Goal: Contribute content: Add original content to the website for others to see

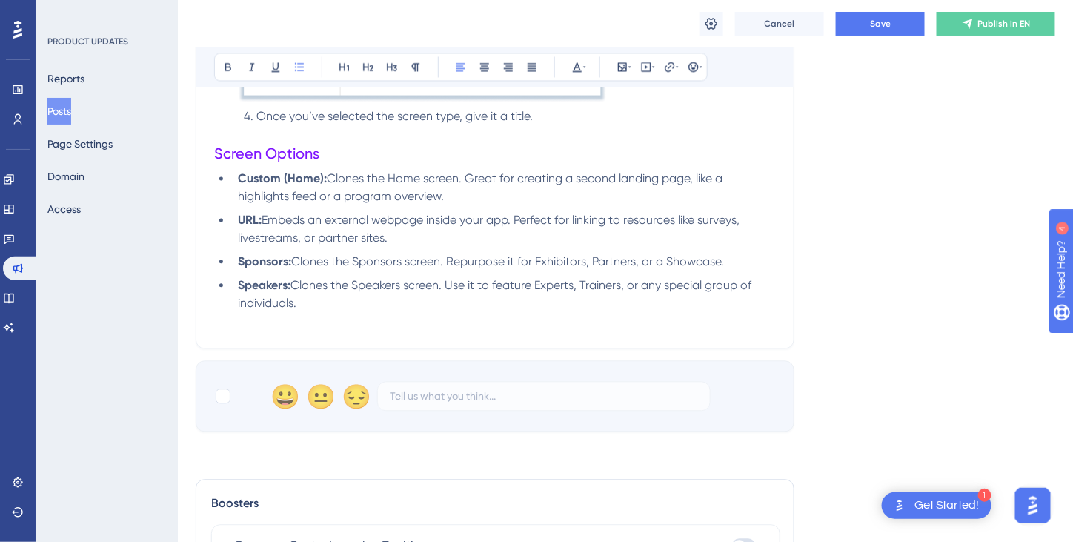
drag, startPoint x: 239, startPoint y: 176, endPoint x: 422, endPoint y: 300, distance: 221.5
click at [422, 300] on ul "Custom (Home): Clones the Home screen. Great for creating a second landing page…" at bounding box center [495, 241] width 562 height 142
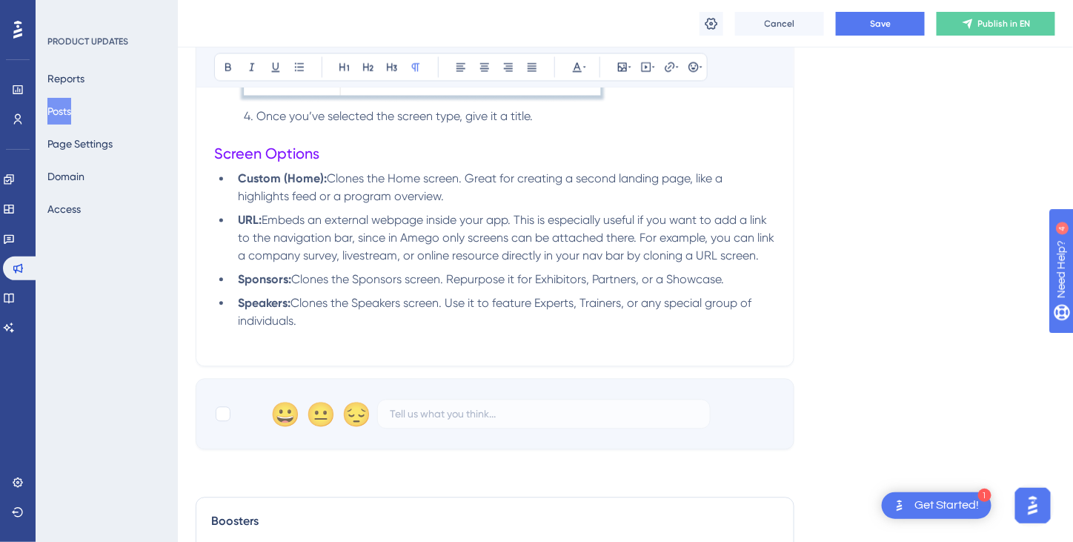
click at [495, 335] on p at bounding box center [495, 339] width 562 height 18
click at [879, 25] on span "Save" at bounding box center [880, 24] width 21 height 12
click at [504, 306] on span "Clones the Speakers screen. Use it to feature Experts, Trainers, or any special…" at bounding box center [496, 312] width 516 height 32
click at [389, 327] on li "Speakers: Clones the Speakers screen. Use it to feature Experts, Trainers, or a…" at bounding box center [504, 313] width 544 height 36
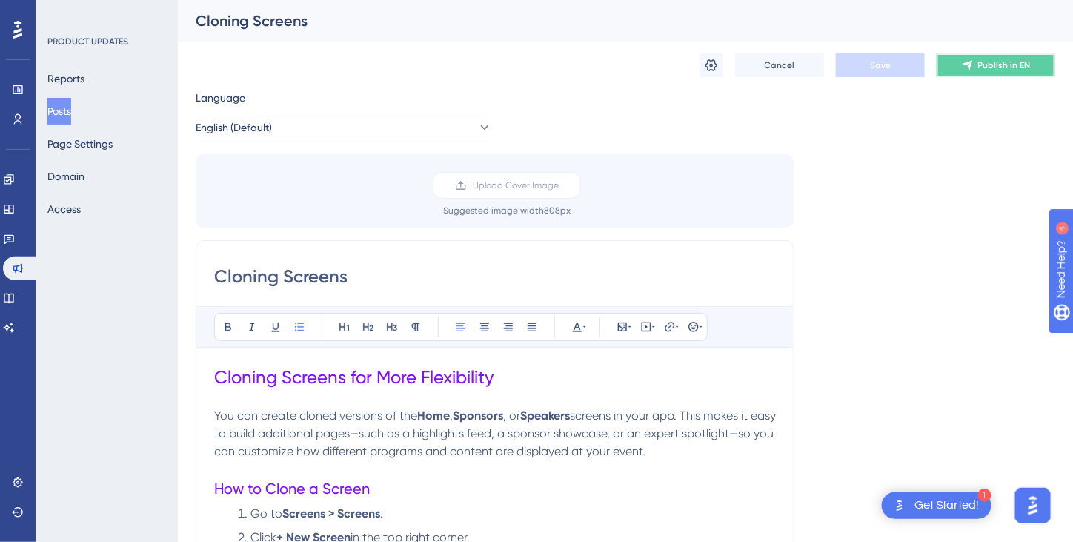
click at [993, 70] on span "Publish in EN" at bounding box center [1004, 65] width 53 height 12
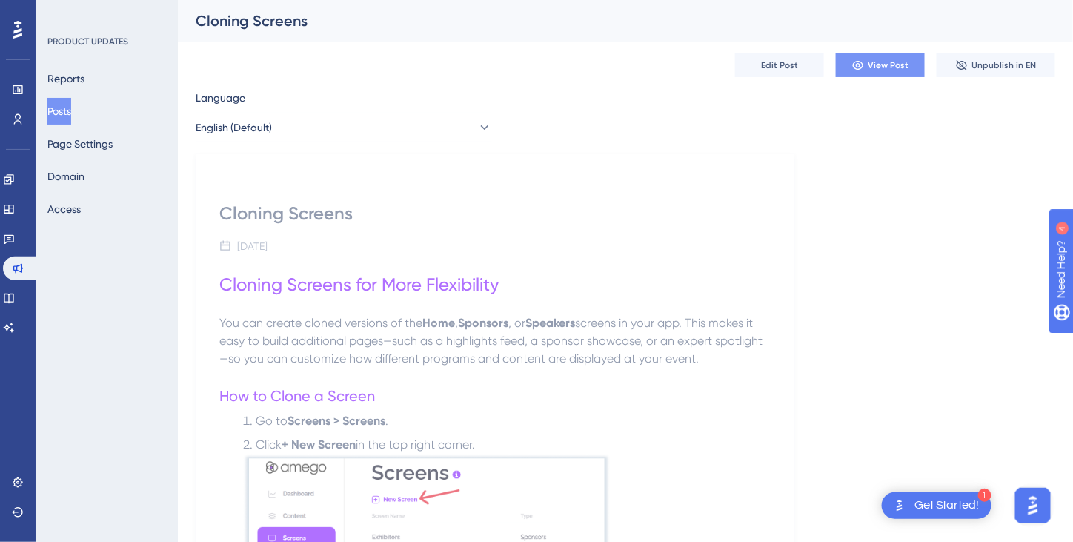
click at [879, 64] on span "View Post" at bounding box center [888, 65] width 41 height 12
click at [785, 70] on span "Edit Post" at bounding box center [779, 65] width 37 height 12
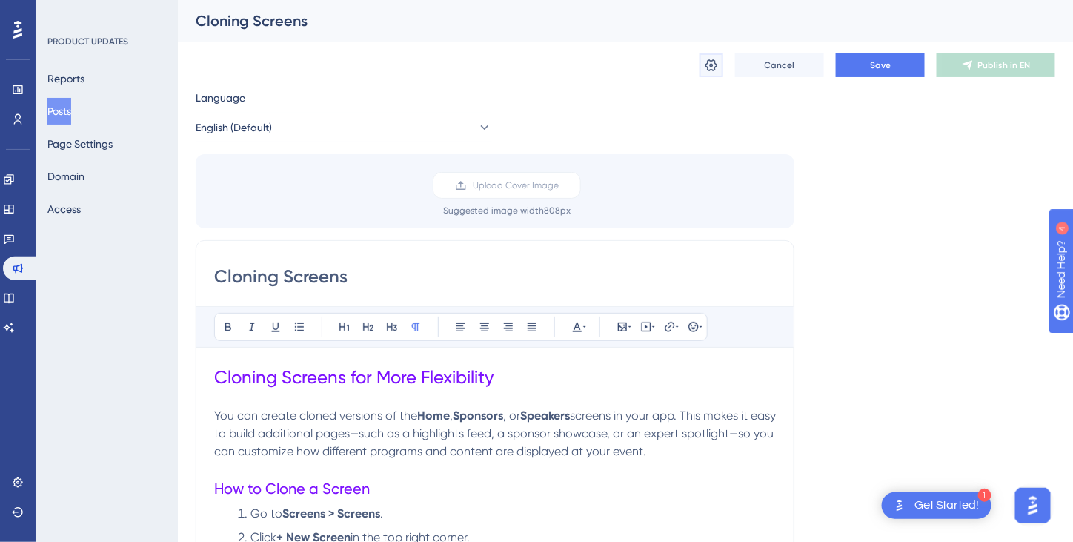
click at [713, 68] on icon at bounding box center [711, 65] width 15 height 15
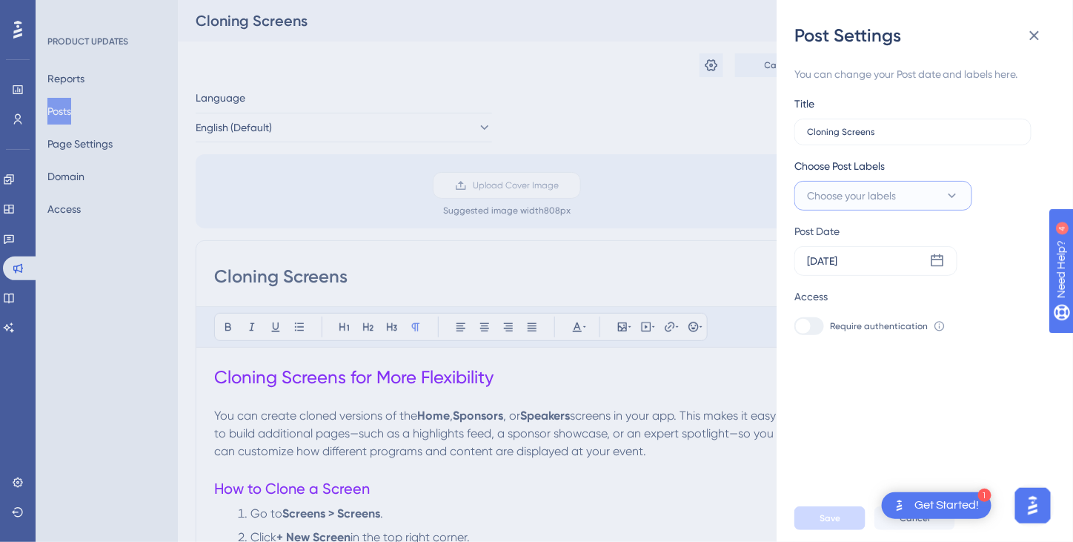
click at [944, 202] on button "Choose your labels" at bounding box center [883, 196] width 178 height 30
click at [813, 317] on div at bounding box center [811, 316] width 12 height 12
checkbox input "true"
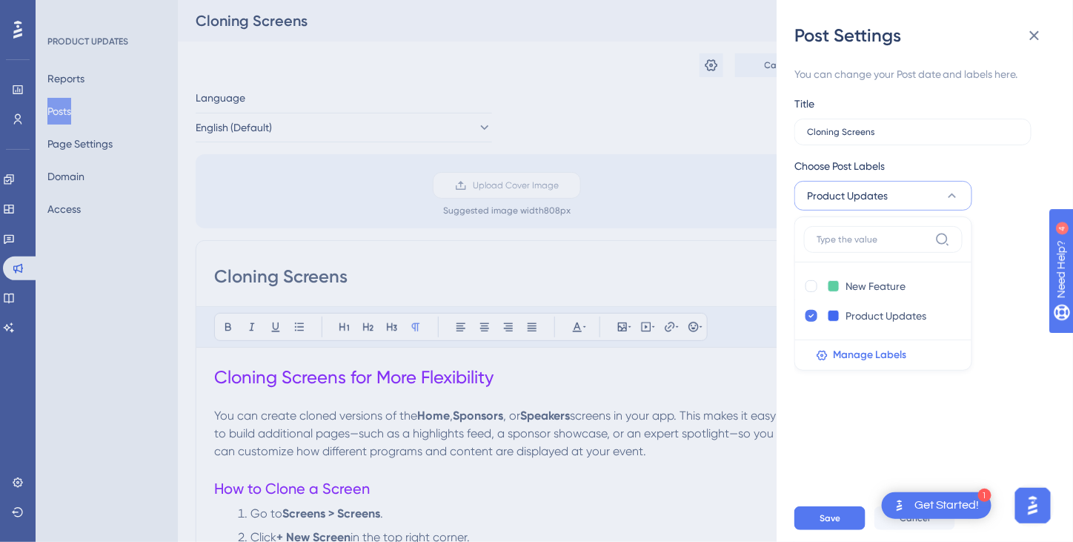
click at [838, 390] on div "You can change your Post date and labels here. Title Cloning Screens Choose Pos…" at bounding box center [930, 270] width 273 height 447
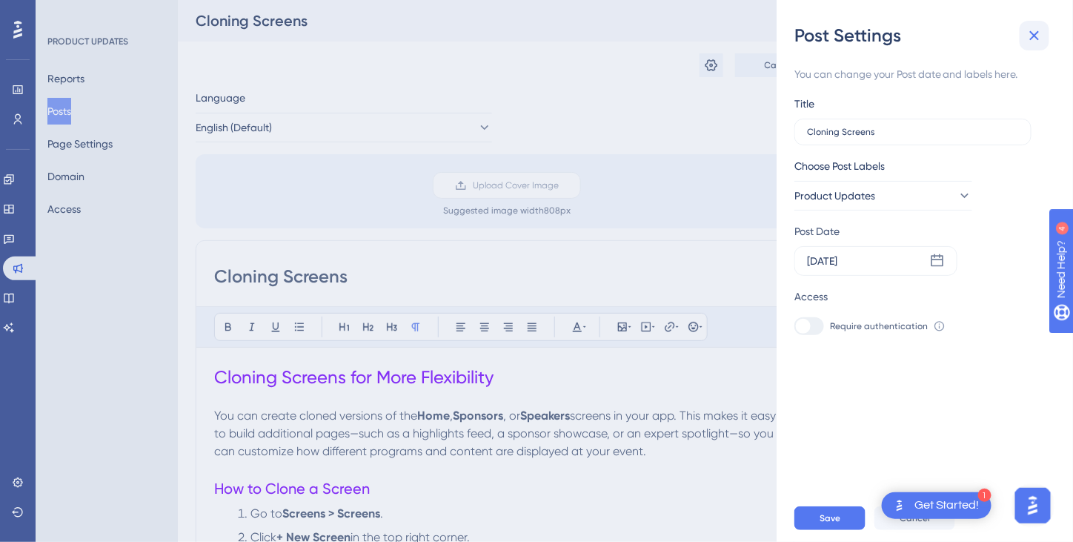
click at [1040, 36] on icon at bounding box center [1034, 36] width 18 height 18
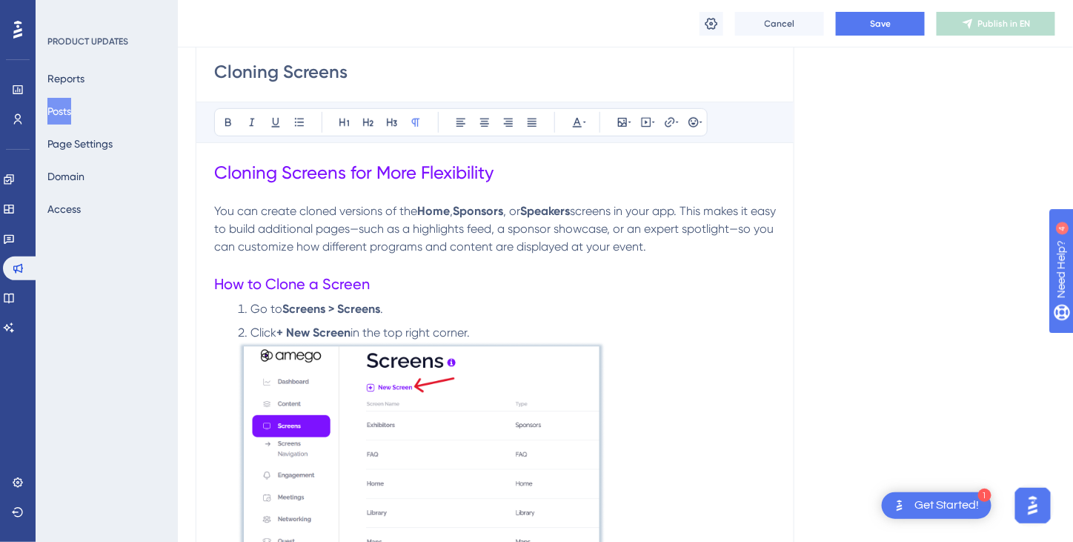
scroll to position [222, 0]
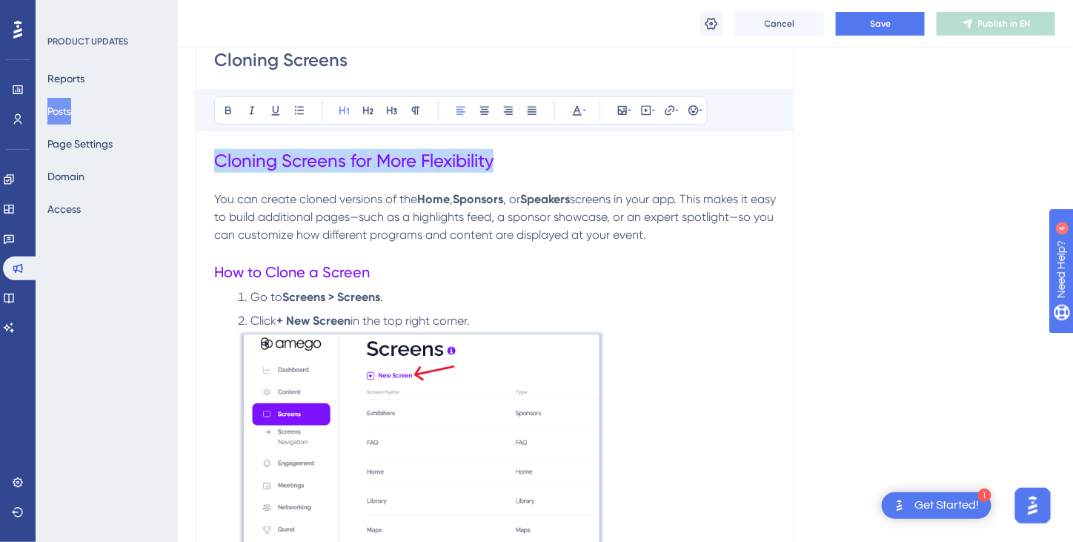
drag, startPoint x: 486, startPoint y: 152, endPoint x: 196, endPoint y: 153, distance: 289.7
click at [196, 153] on div "Cloning Screens Bold Italic Underline Bullet Point Heading 1 Heading 2 Heading …" at bounding box center [495, 552] width 599 height 1057
click at [285, 158] on span "Cloning Screens for More Flexibility" at bounding box center [353, 160] width 279 height 21
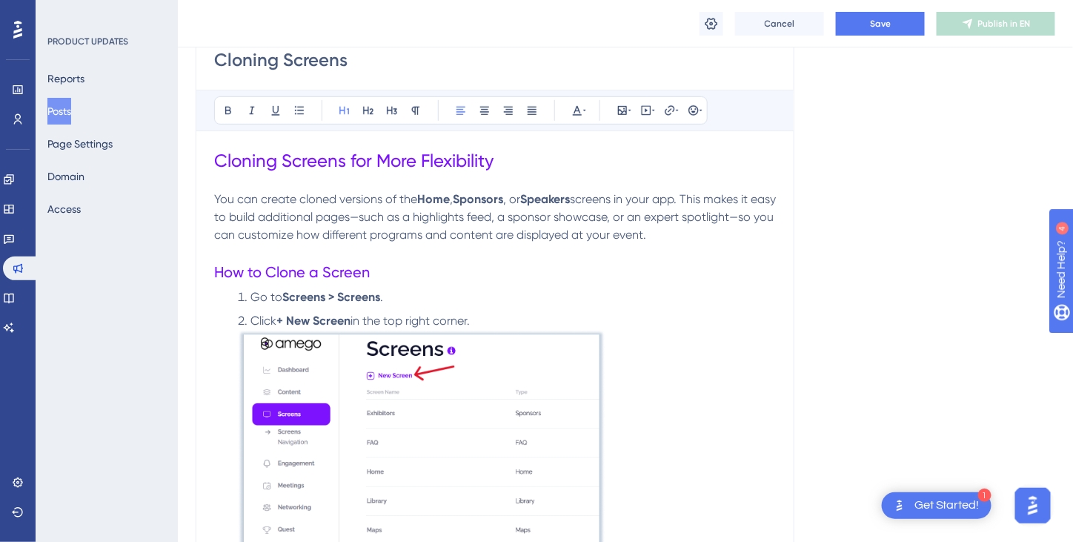
drag, startPoint x: 212, startPoint y: 159, endPoint x: 418, endPoint y: 184, distance: 207.5
click at [429, 193] on div "Cloning Screens Bold Italic Underline Bullet Point Heading 1 Heading 2 Heading …" at bounding box center [495, 552] width 599 height 1057
click at [416, 184] on p at bounding box center [495, 182] width 562 height 18
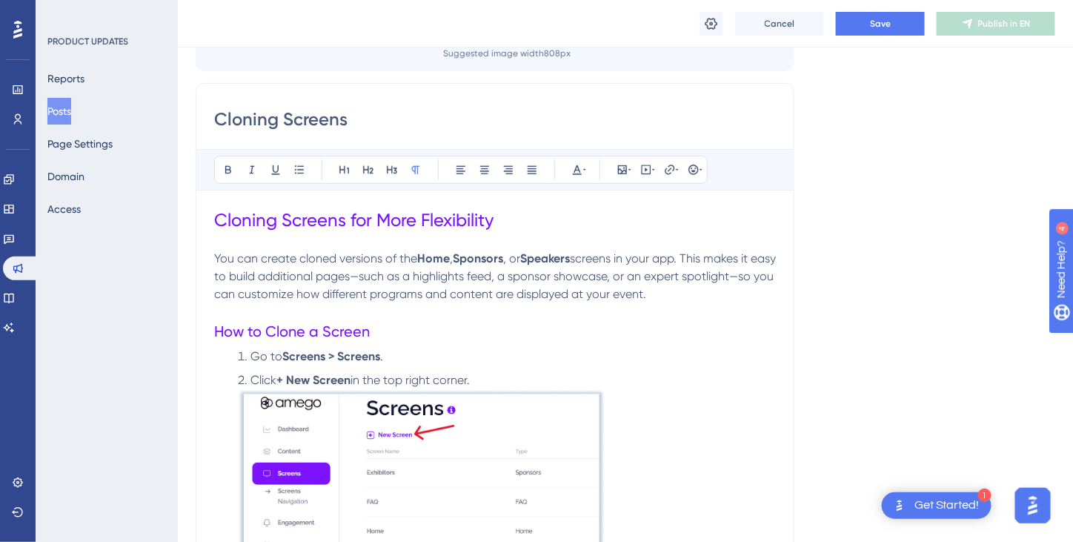
scroll to position [0, 0]
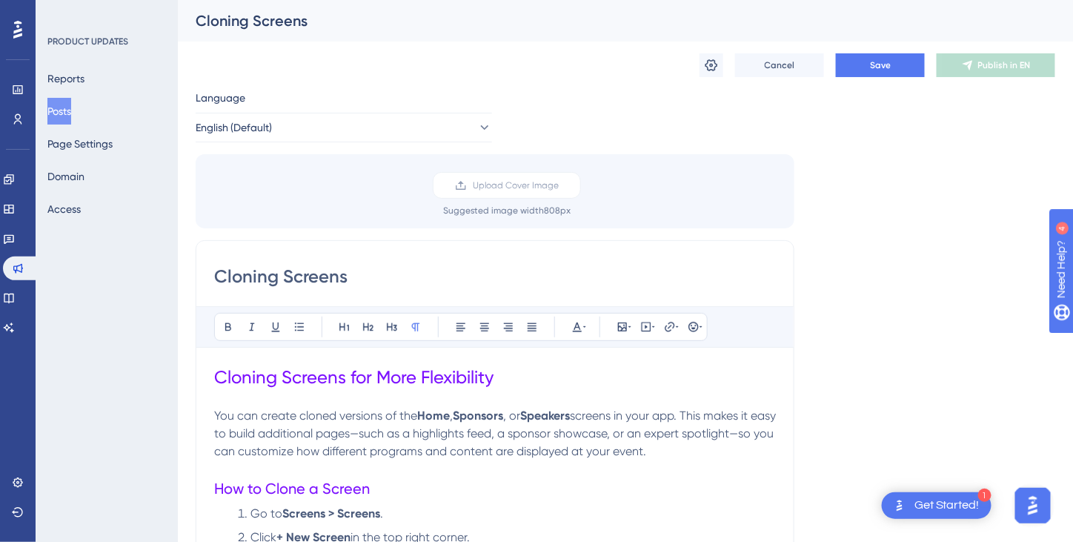
drag, startPoint x: 353, startPoint y: 279, endPoint x: 208, endPoint y: 275, distance: 145.3
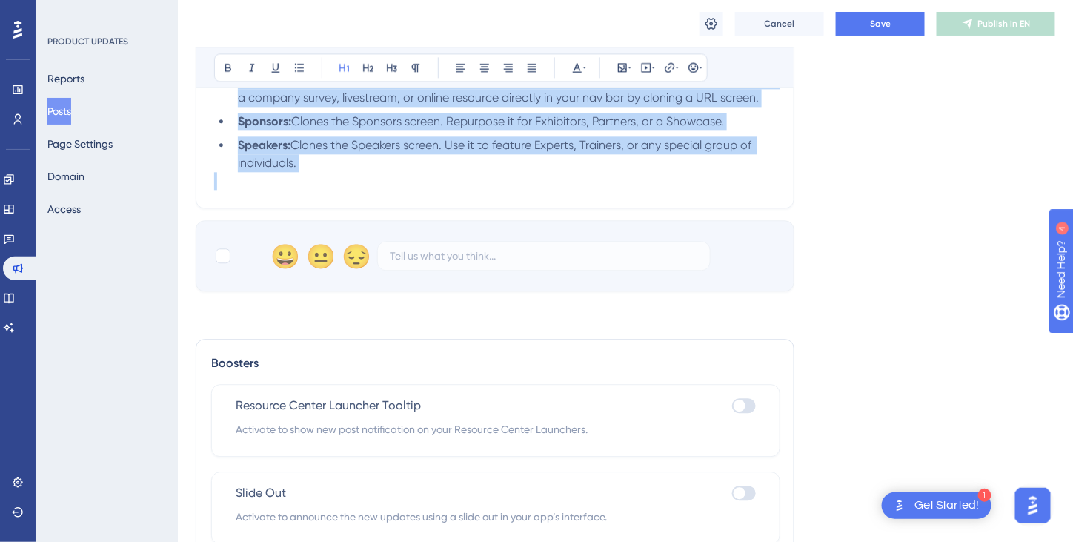
scroll to position [1167, 0]
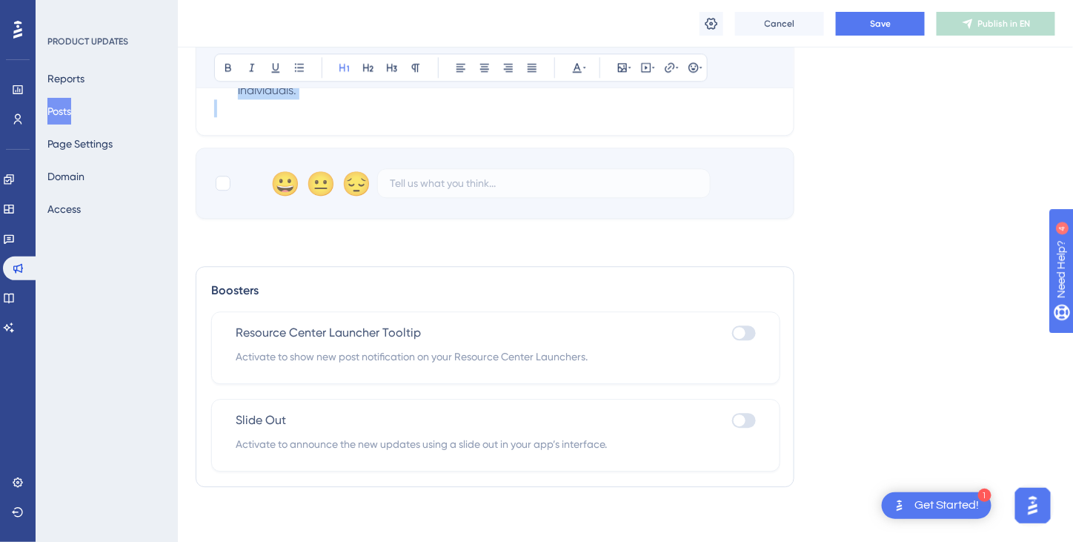
drag, startPoint x: 214, startPoint y: 376, endPoint x: 288, endPoint y: 100, distance: 286.1
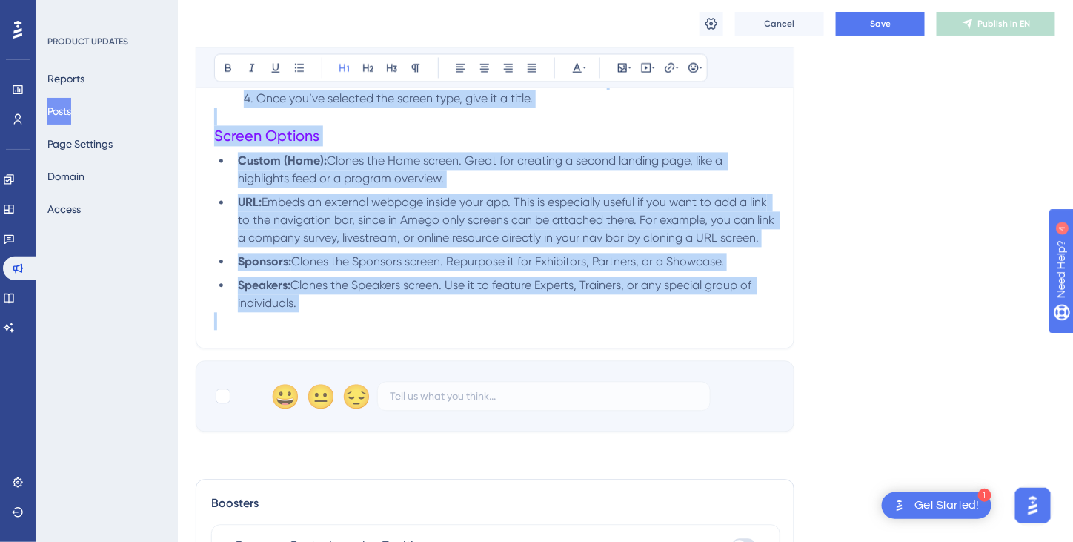
scroll to position [723, 0]
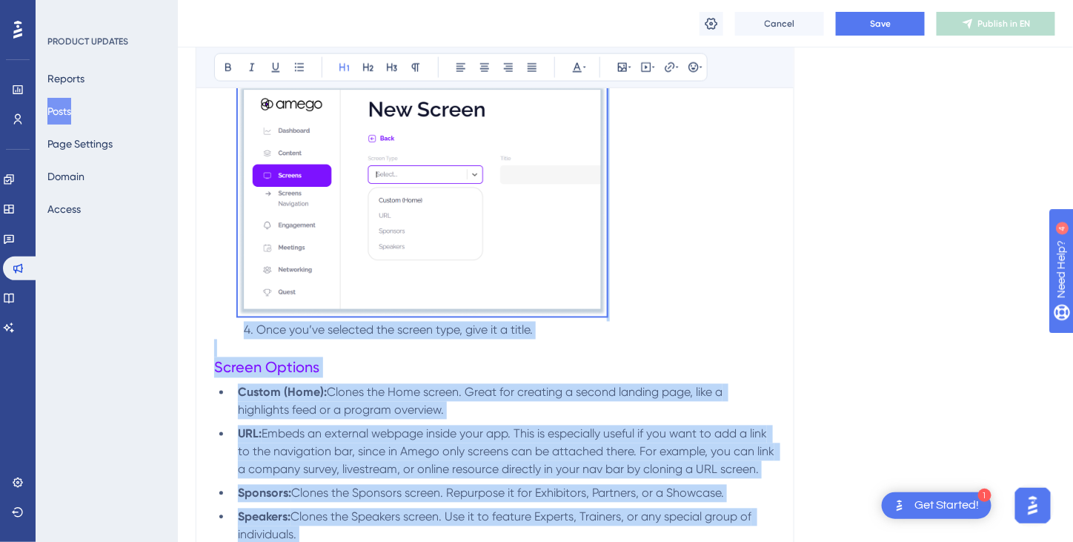
copy div "Loremip Dolorsi ame Cons Adipiscinge Sed doe tempor incidi utlabore et dol Magn…"
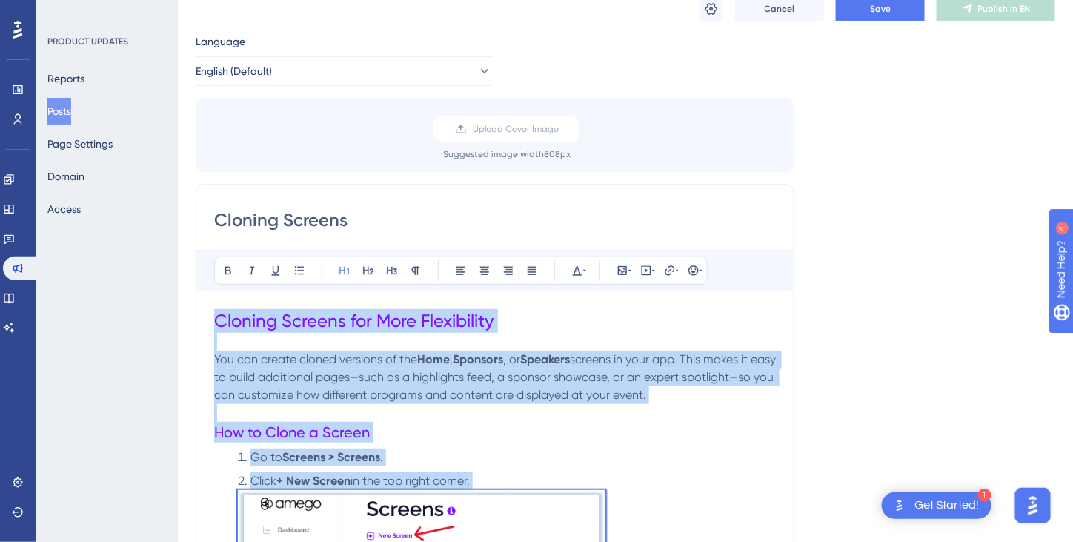
scroll to position [0, 0]
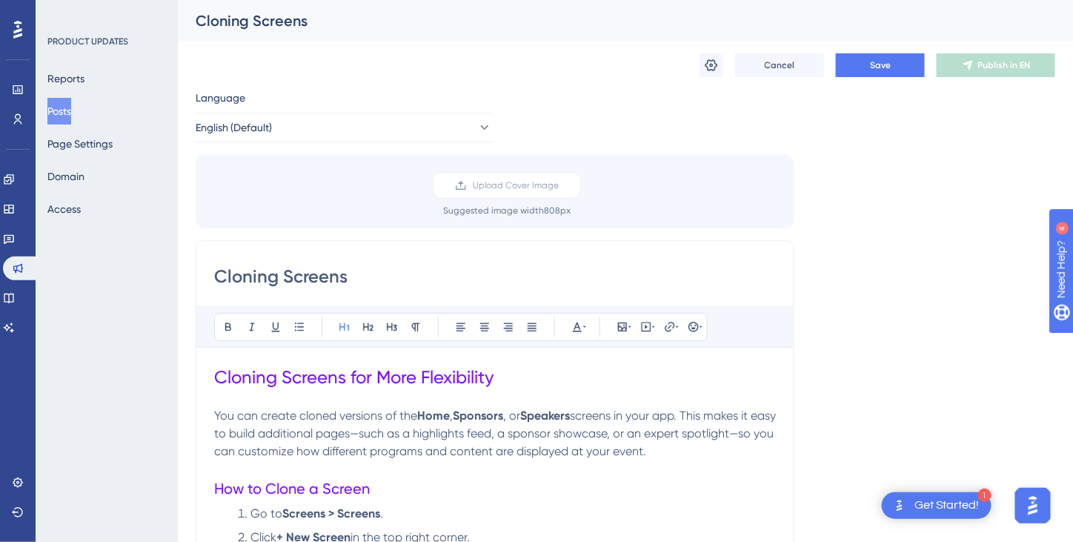
click at [882, 69] on span "Save" at bounding box center [880, 65] width 21 height 12
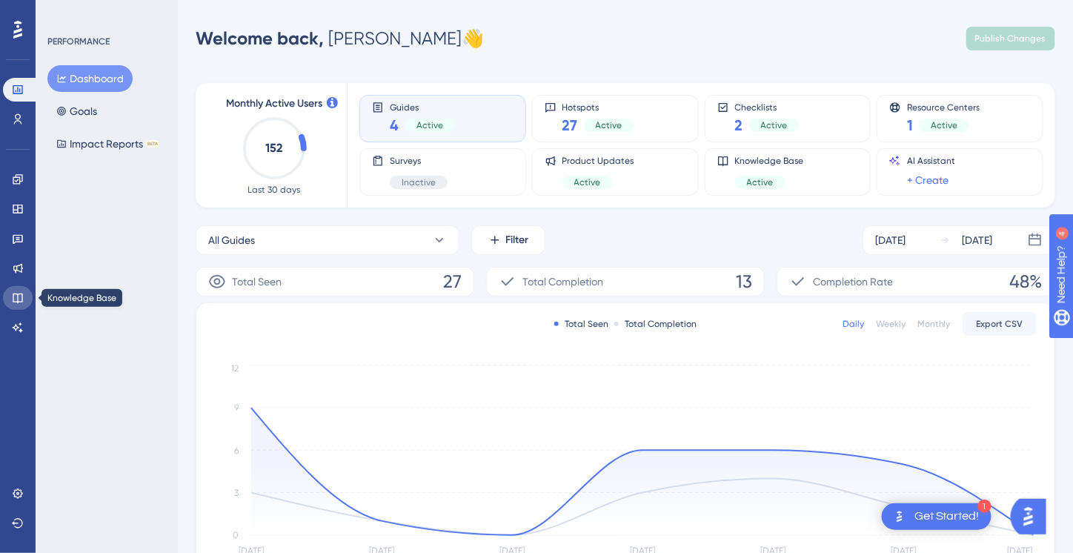
click at [18, 290] on link at bounding box center [18, 298] width 30 height 24
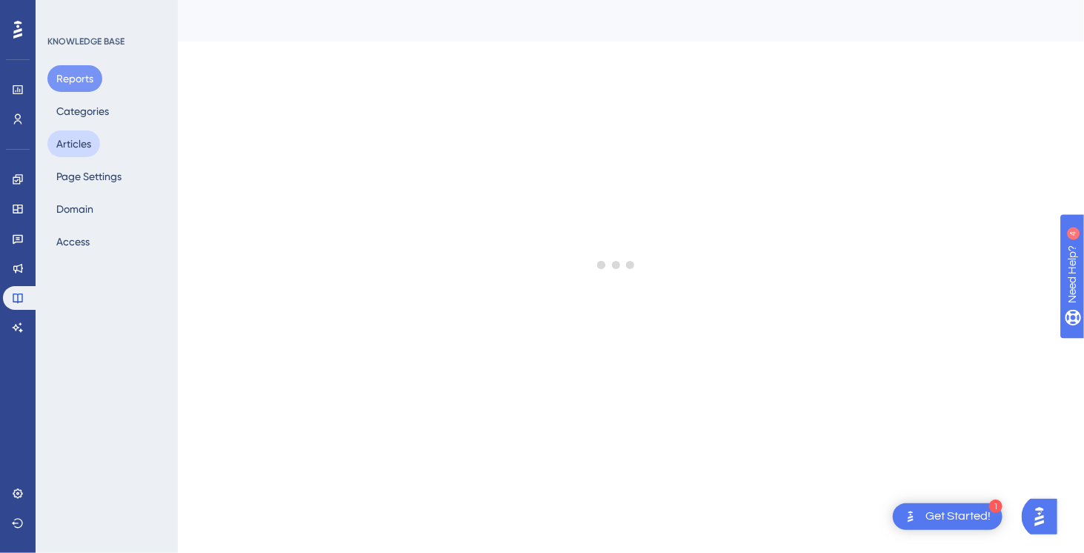
click at [70, 141] on button "Articles" at bounding box center [73, 143] width 53 height 27
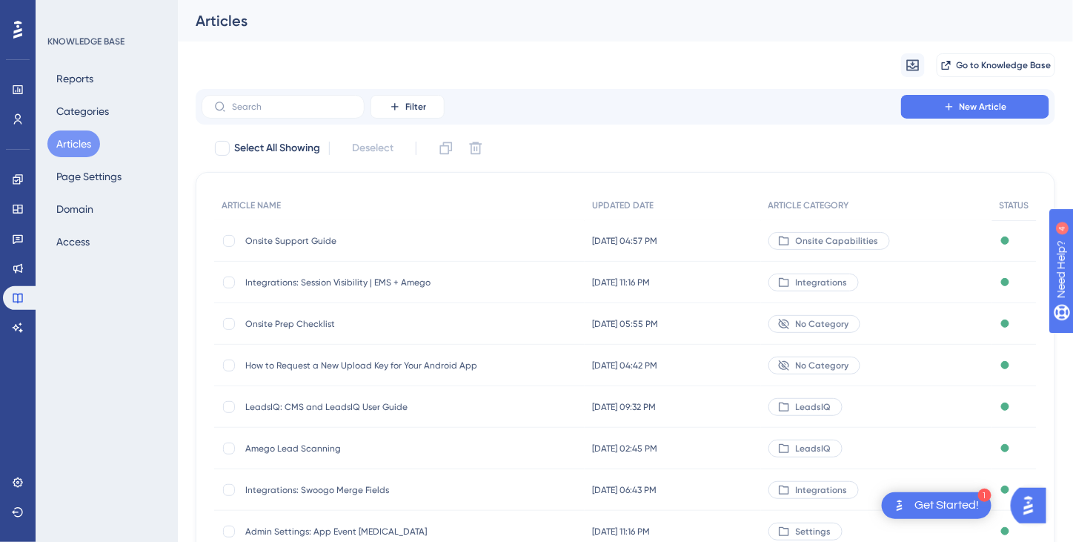
click at [998, 107] on span "New Article" at bounding box center [982, 107] width 47 height 12
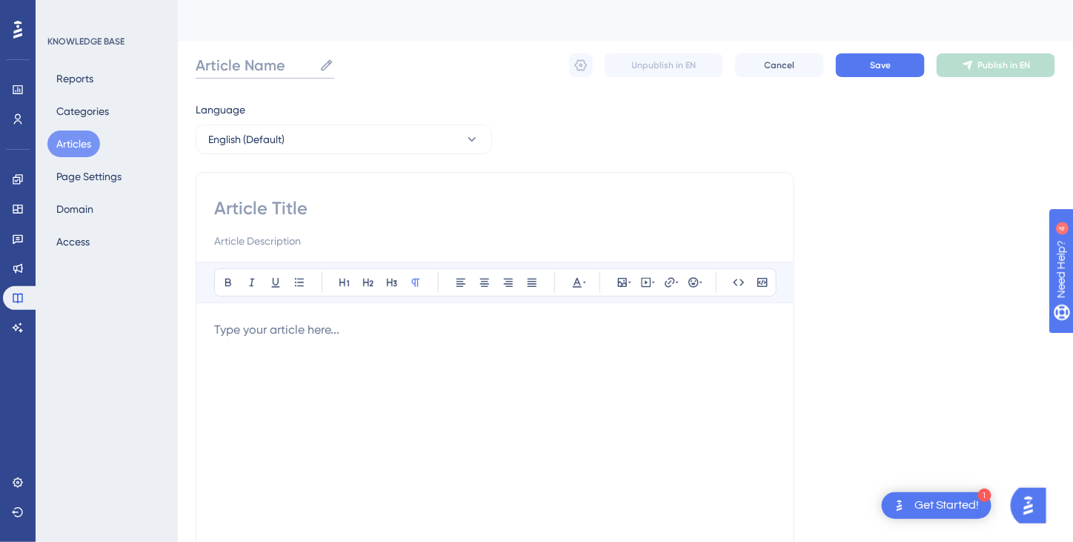
paste input "Cloning Screens"
type input "Cloning Screens"
paste input "Cloning Screens"
type input "Cloning Screens"
click at [223, 338] on div at bounding box center [495, 484] width 562 height 326
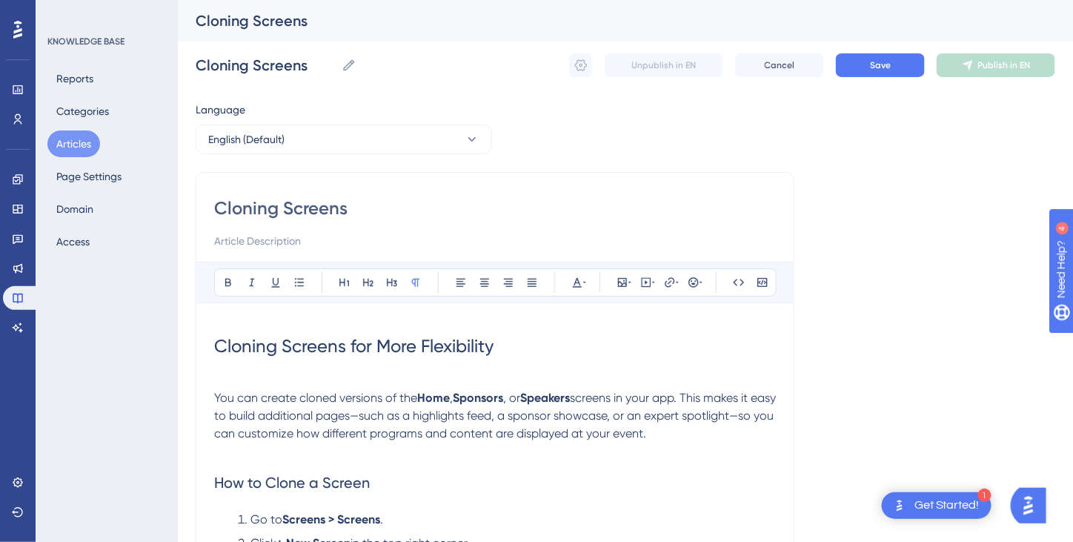
click at [250, 238] on input at bounding box center [495, 241] width 562 height 18
paste input "Create extra Home, Sponsors, or Speakers screens to highlight different program…"
type input "Create extra Home, Sponsors, or Speakers screens to highlight different program…"
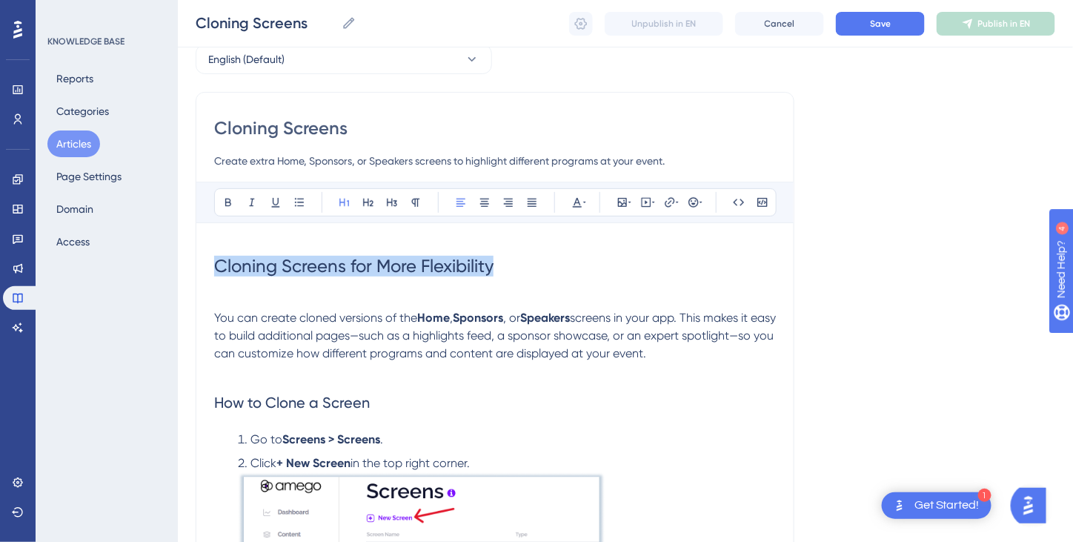
drag, startPoint x: 502, startPoint y: 264, endPoint x: 198, endPoint y: 230, distance: 306.4
click at [621, 204] on icon at bounding box center [622, 202] width 9 height 9
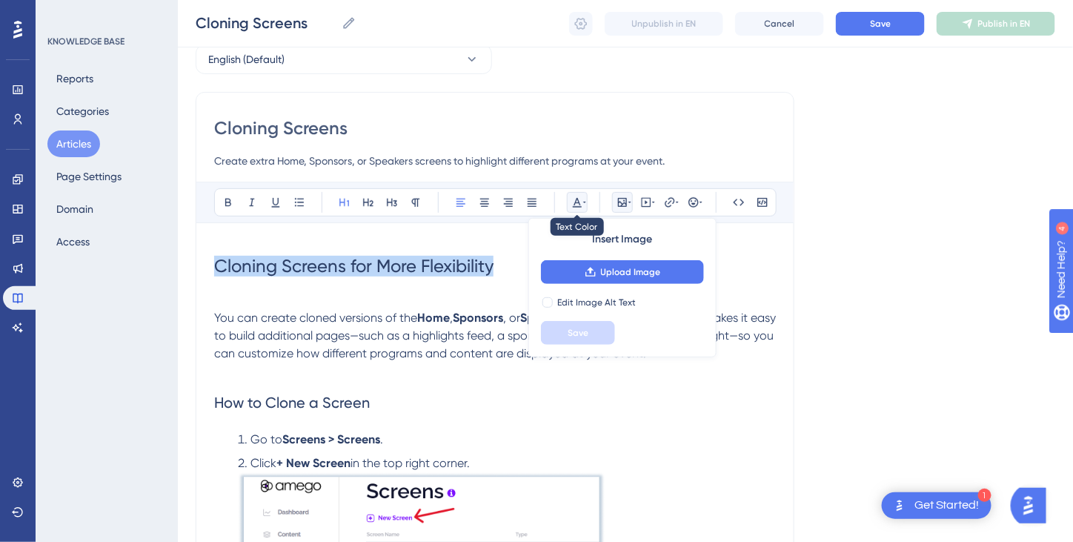
click at [579, 201] on icon at bounding box center [577, 202] width 12 height 12
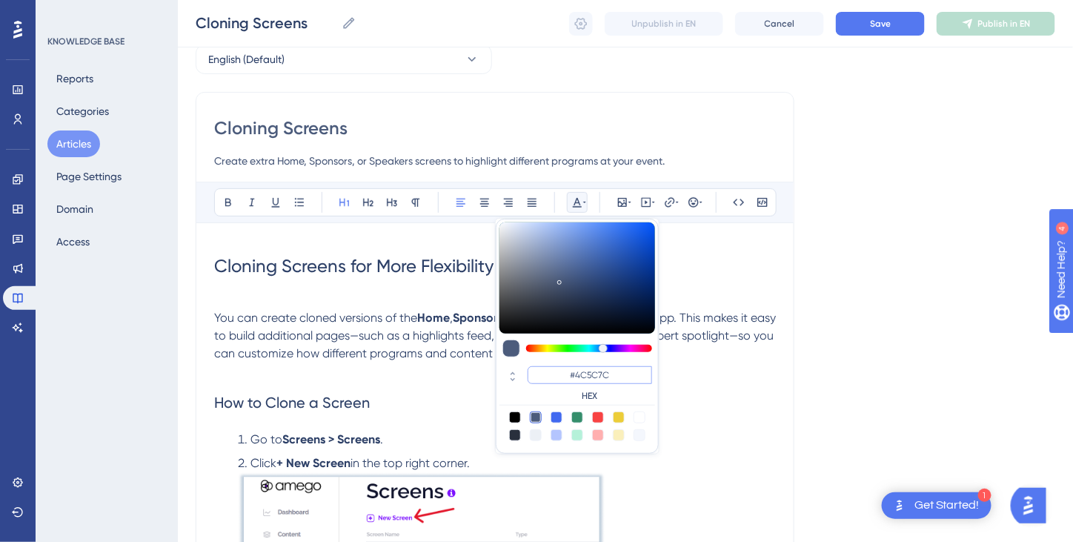
click at [587, 370] on input "#4C5C7C" at bounding box center [589, 375] width 124 height 18
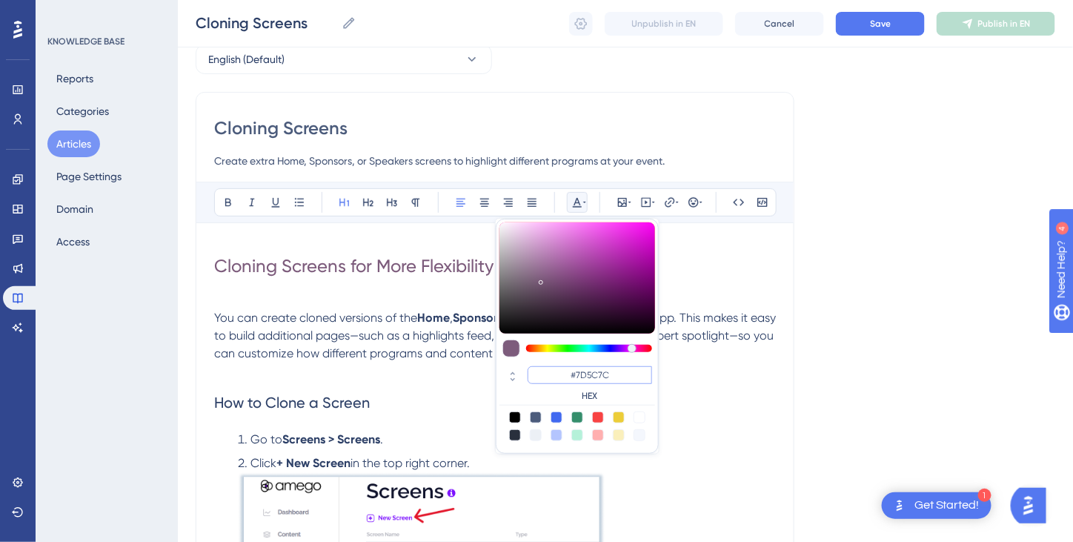
click at [597, 376] on input "#7D5C7C" at bounding box center [589, 375] width 124 height 18
click at [618, 376] on input "#7D127C" at bounding box center [589, 375] width 124 height 18
type input "#7D12FF"
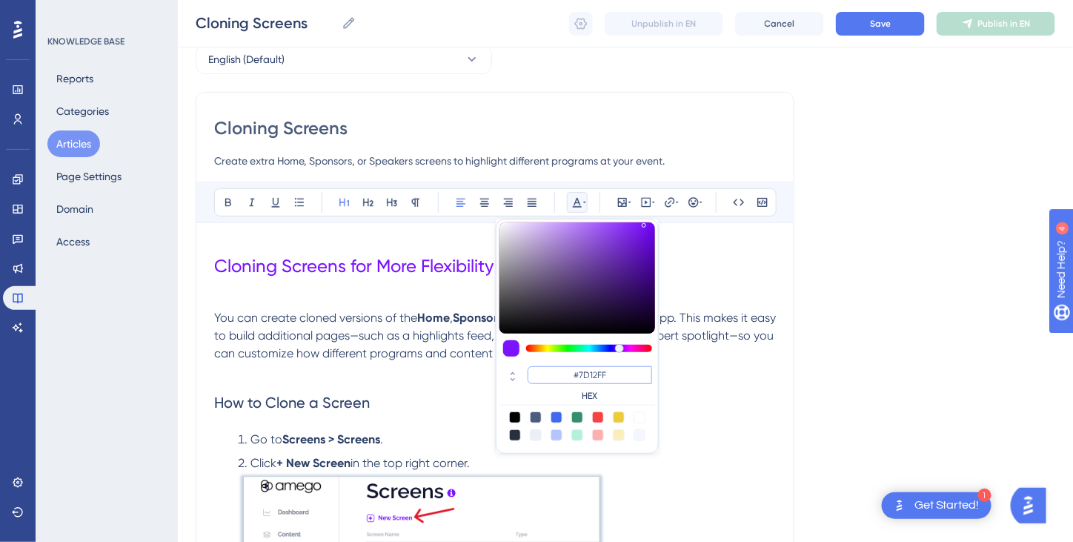
drag, startPoint x: 616, startPoint y: 373, endPoint x: 547, endPoint y: 367, distance: 69.9
click at [547, 367] on input "#7D12FF" at bounding box center [589, 375] width 124 height 18
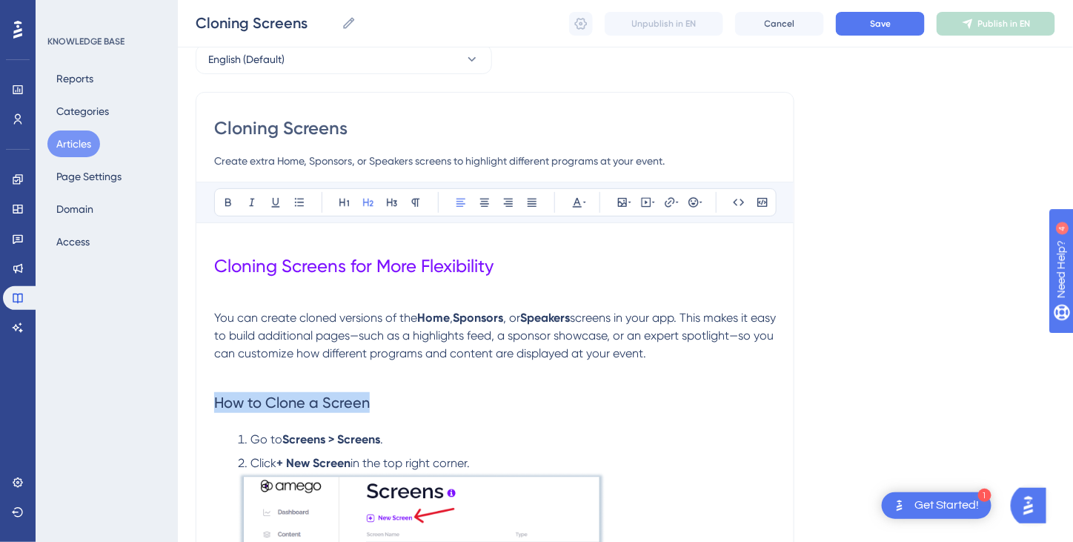
drag, startPoint x: 373, startPoint y: 398, endPoint x: 190, endPoint y: 408, distance: 184.0
click at [580, 206] on icon at bounding box center [577, 202] width 12 height 12
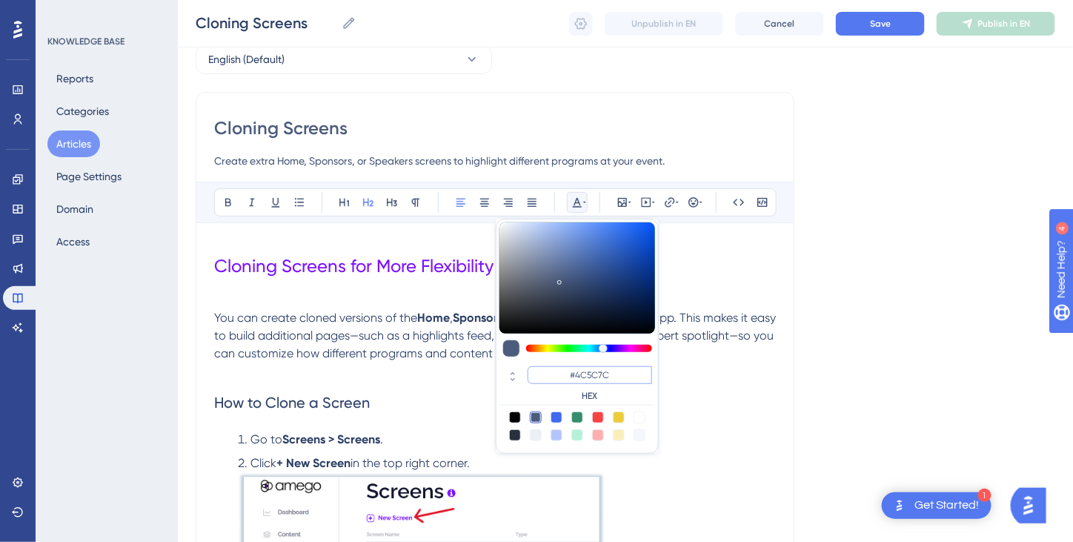
drag, startPoint x: 616, startPoint y: 374, endPoint x: 539, endPoint y: 364, distance: 77.6
click at [539, 366] on input "#4C5C7C" at bounding box center [589, 375] width 124 height 18
paste input "7D12FF"
type input "#7D12FF"
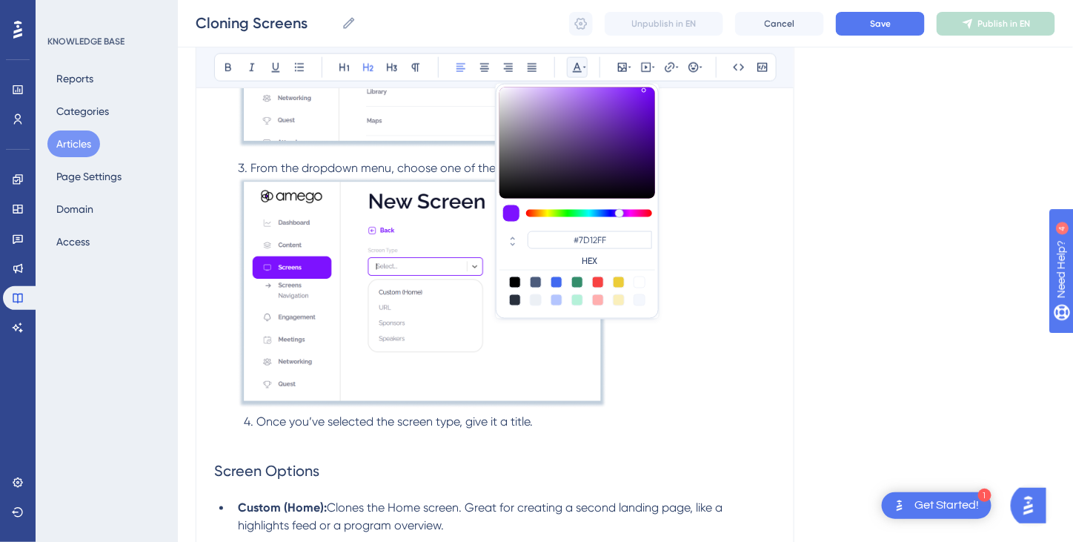
scroll to position [667, 0]
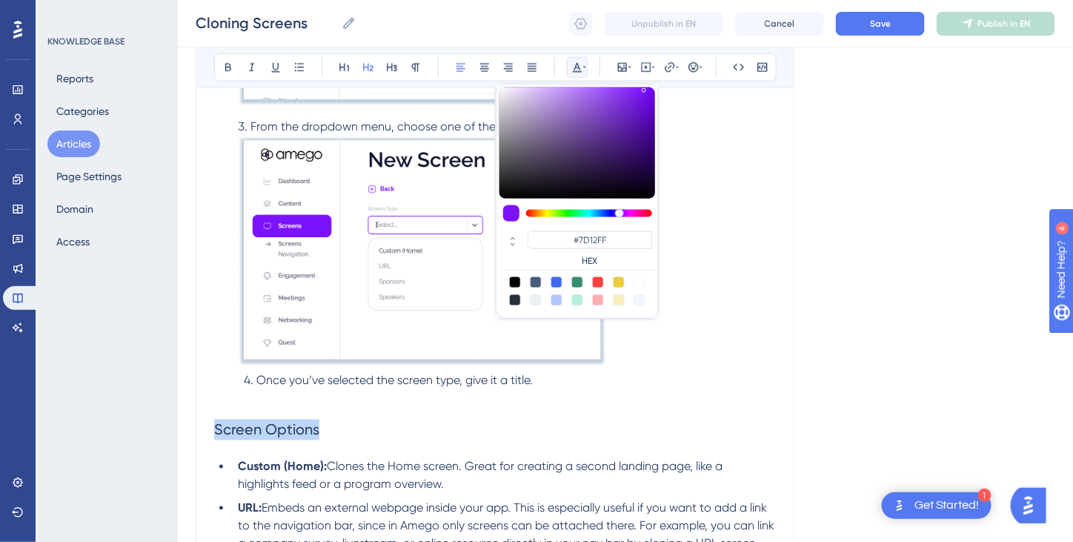
drag, startPoint x: 335, startPoint y: 424, endPoint x: 205, endPoint y: 431, distance: 129.9
click at [205, 431] on div "Cloning Screens Create extra Home, Sponsors, or Speakers screens to highlight d…" at bounding box center [495, 76] width 599 height 1155
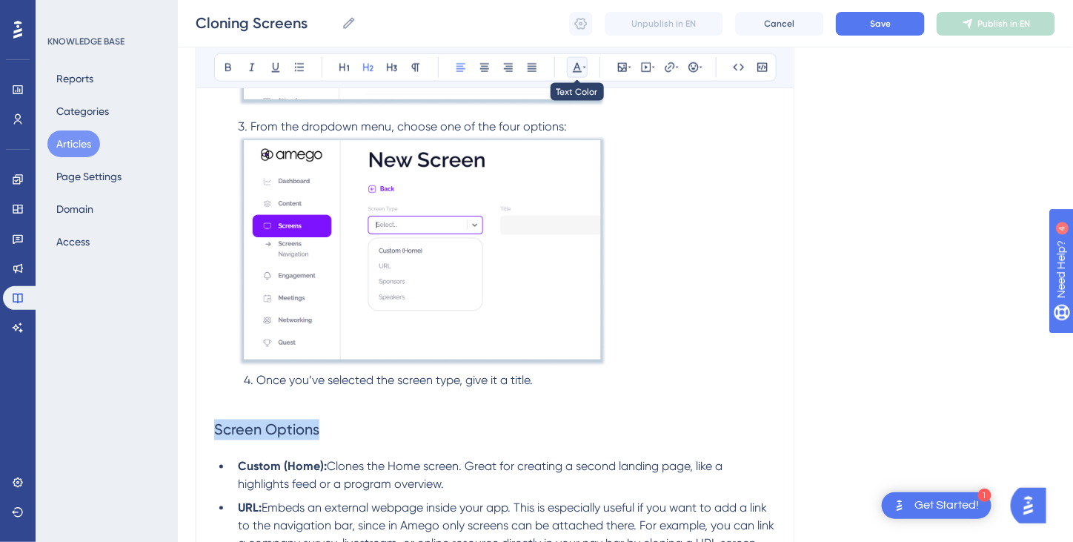
click at [573, 64] on icon at bounding box center [577, 67] width 12 height 12
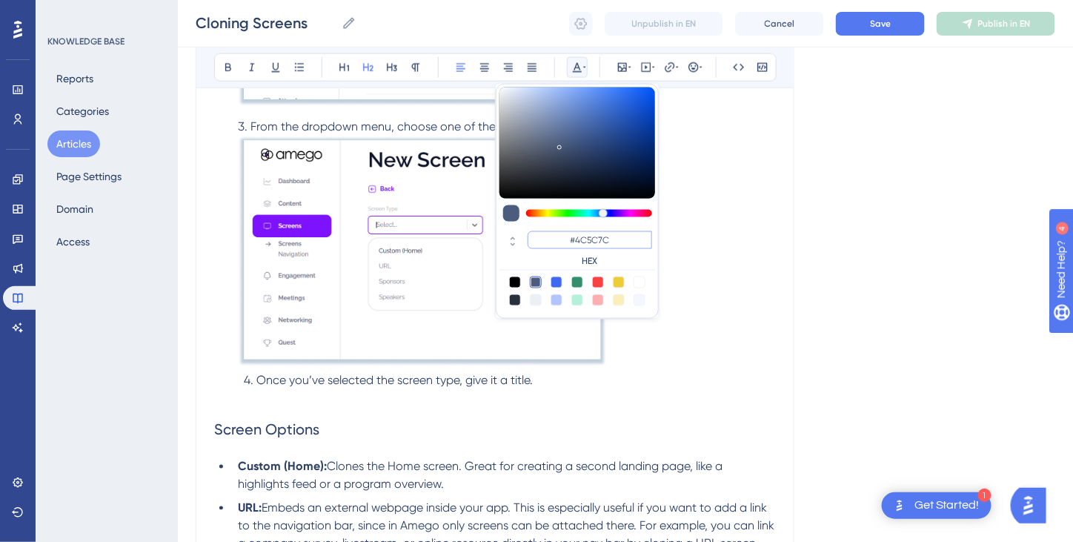
drag, startPoint x: 615, startPoint y: 237, endPoint x: 522, endPoint y: 246, distance: 93.0
click at [522, 246] on div "#4C5C7C HEX" at bounding box center [577, 249] width 156 height 42
paste input "7D12FF"
type input "#7D12FF"
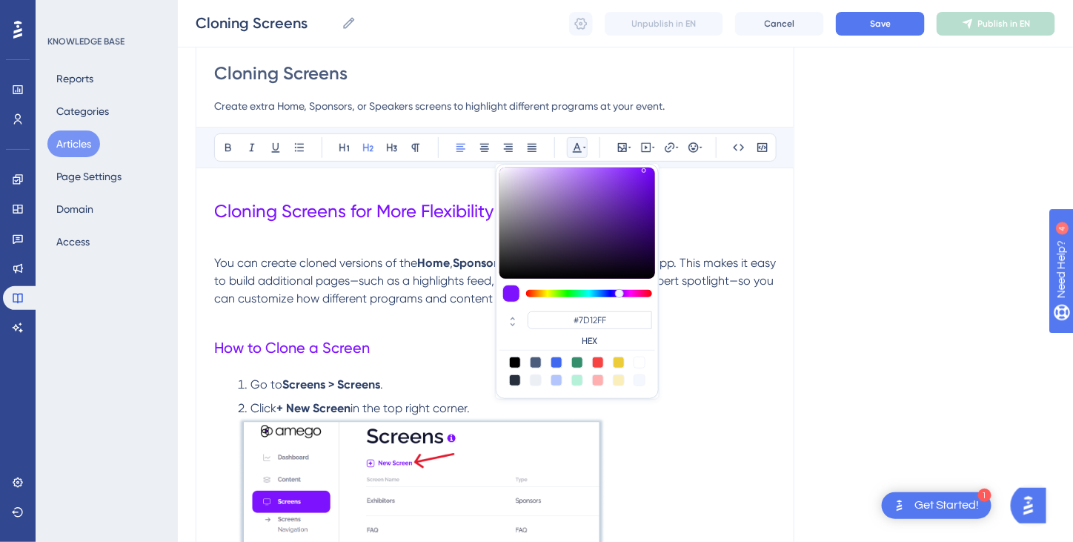
scroll to position [98, 0]
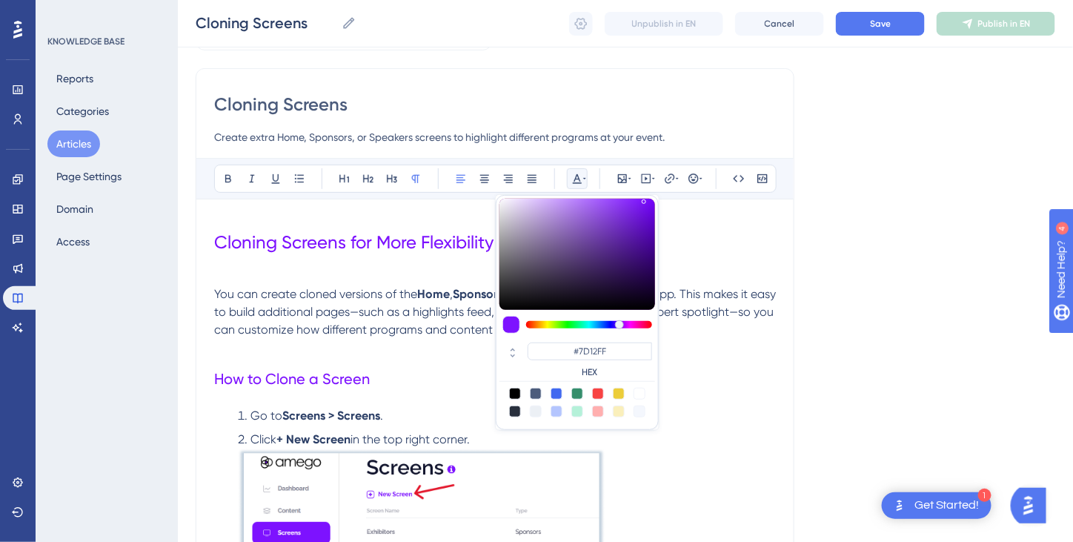
click at [349, 333] on span "screens in your app. This makes it easy to build additional pages—such as a hig…" at bounding box center [496, 312] width 564 height 50
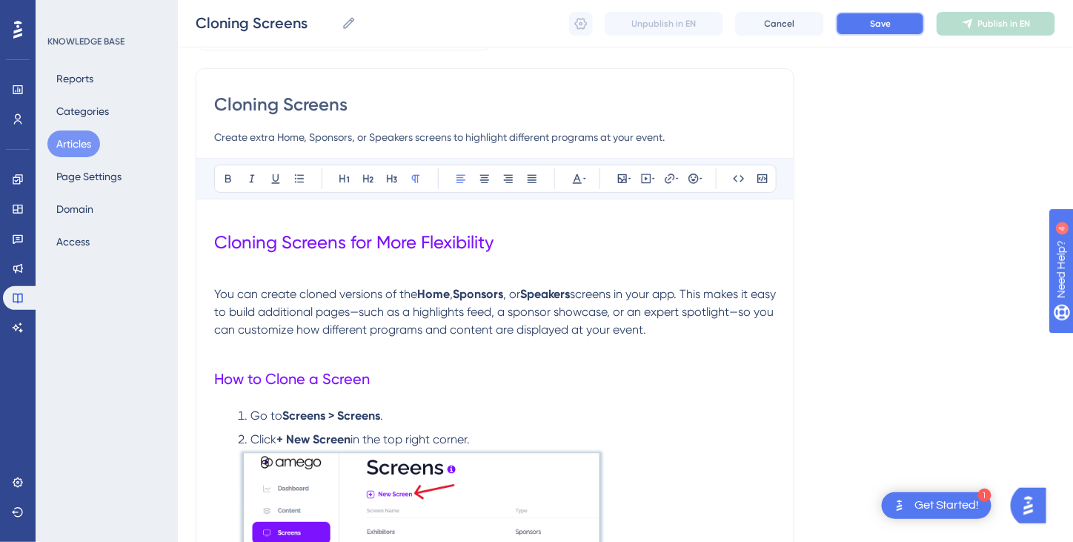
click at [871, 19] on span "Save" at bounding box center [880, 24] width 21 height 12
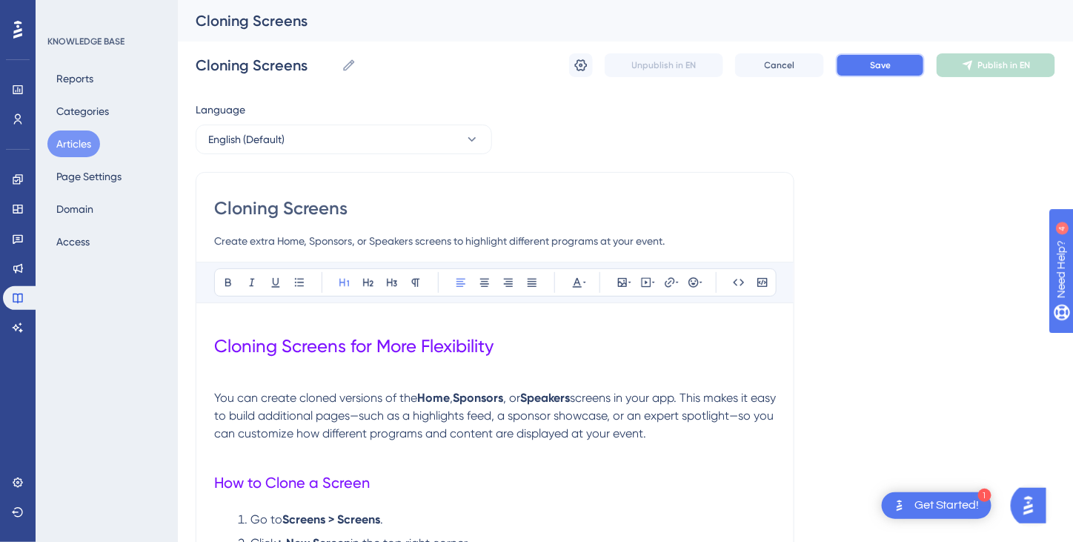
click at [864, 73] on button "Save" at bounding box center [880, 65] width 89 height 24
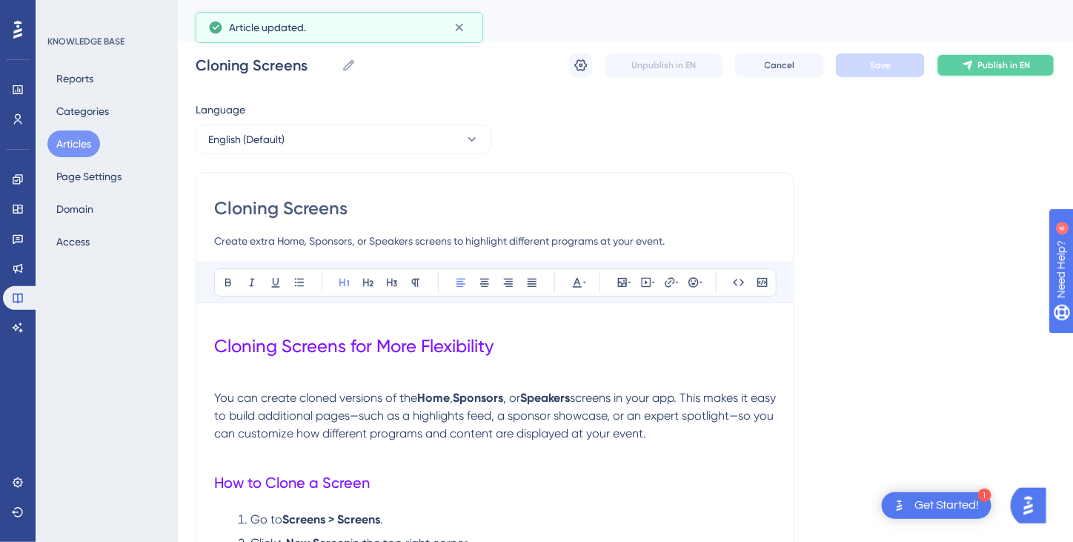
click at [972, 72] on button "Publish in EN" at bounding box center [995, 65] width 119 height 24
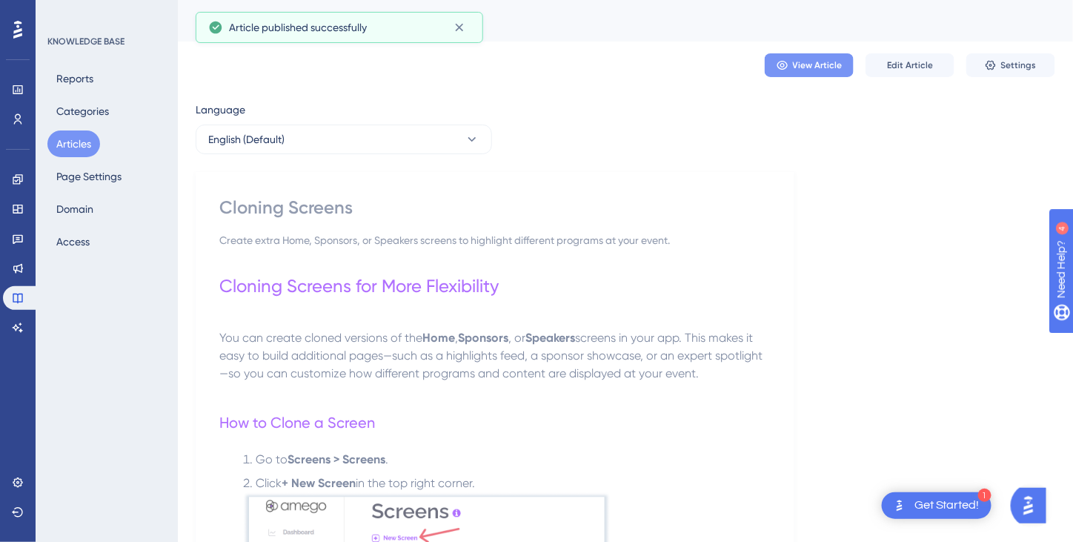
click at [816, 65] on span "View Article" at bounding box center [818, 65] width 50 height 12
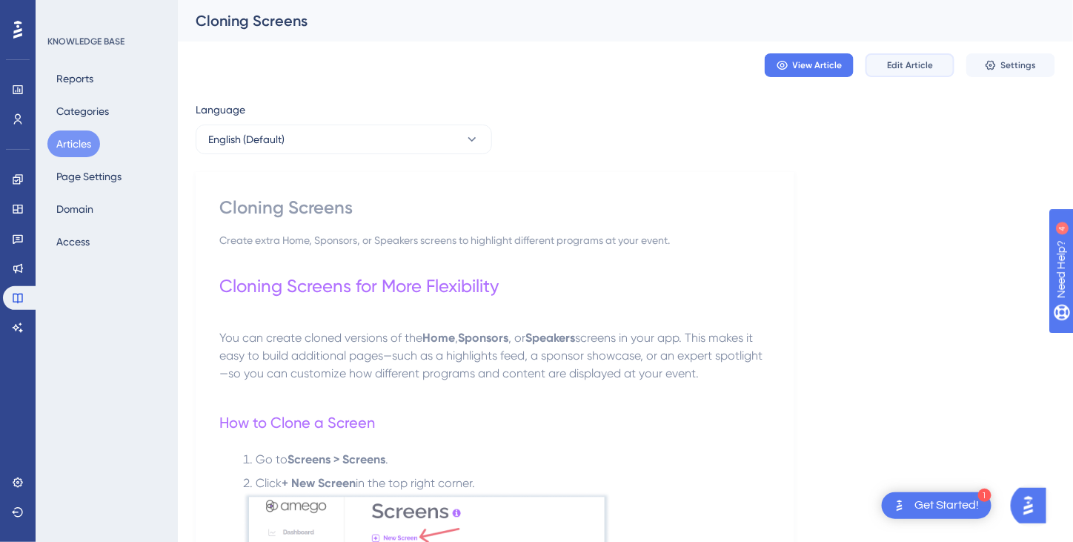
click at [890, 63] on span "Edit Article" at bounding box center [910, 65] width 46 height 12
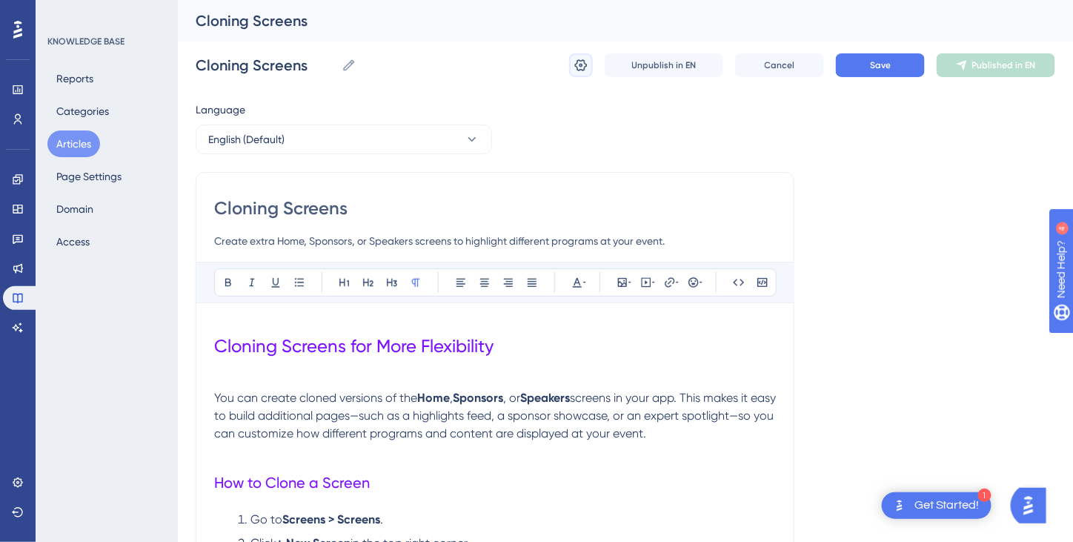
click at [585, 68] on icon at bounding box center [580, 65] width 15 height 15
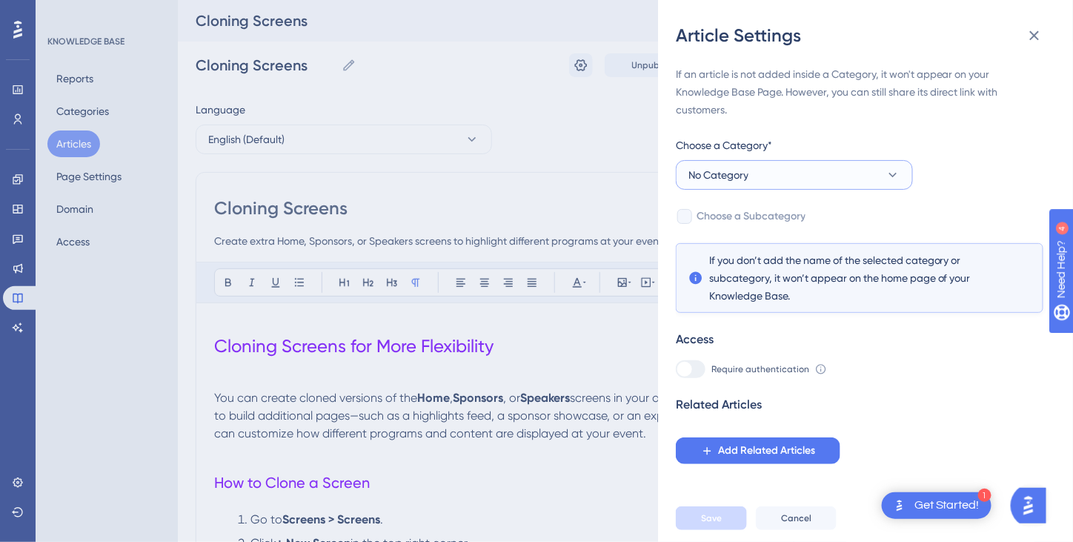
click at [796, 179] on button "No Category" at bounding box center [794, 175] width 237 height 30
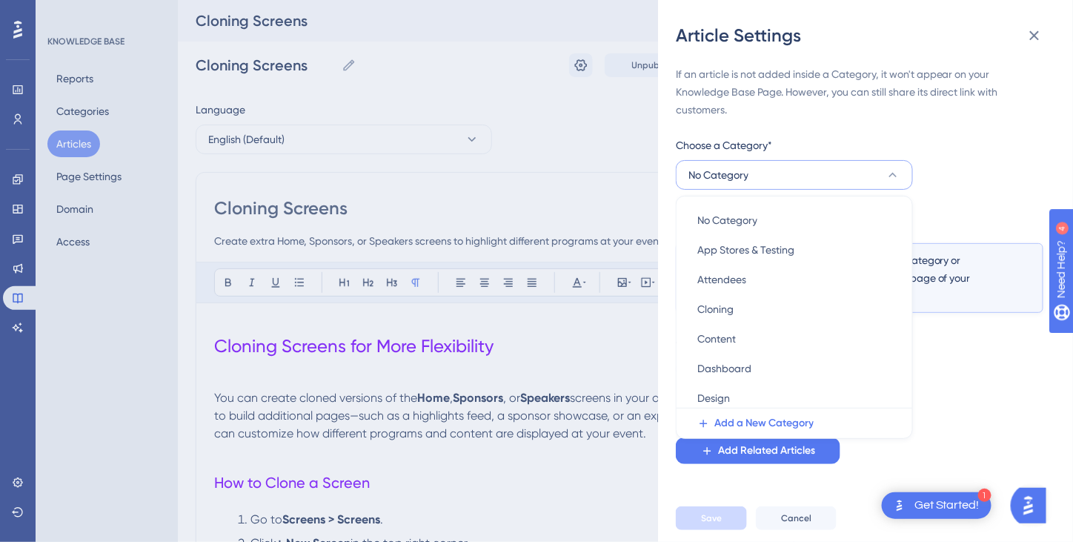
scroll to position [40, 0]
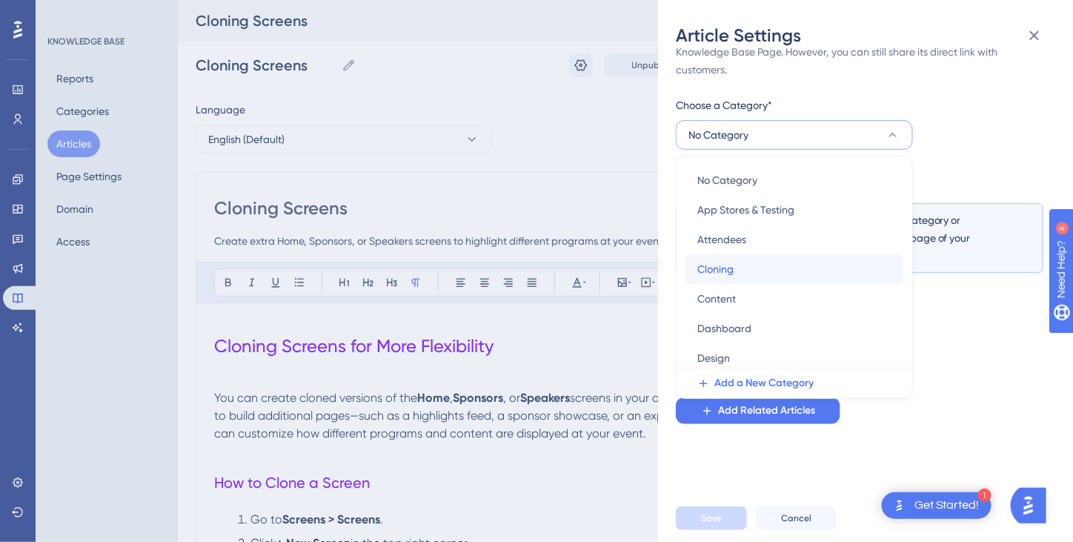
click at [750, 264] on div "Cloning Cloning" at bounding box center [794, 269] width 194 height 30
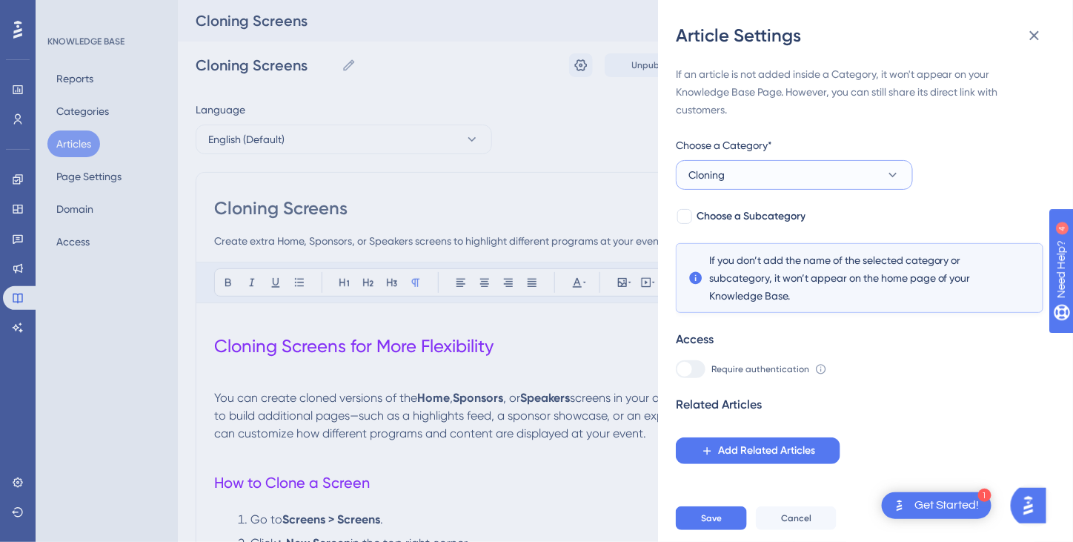
click at [894, 176] on icon at bounding box center [893, 175] width 8 height 4
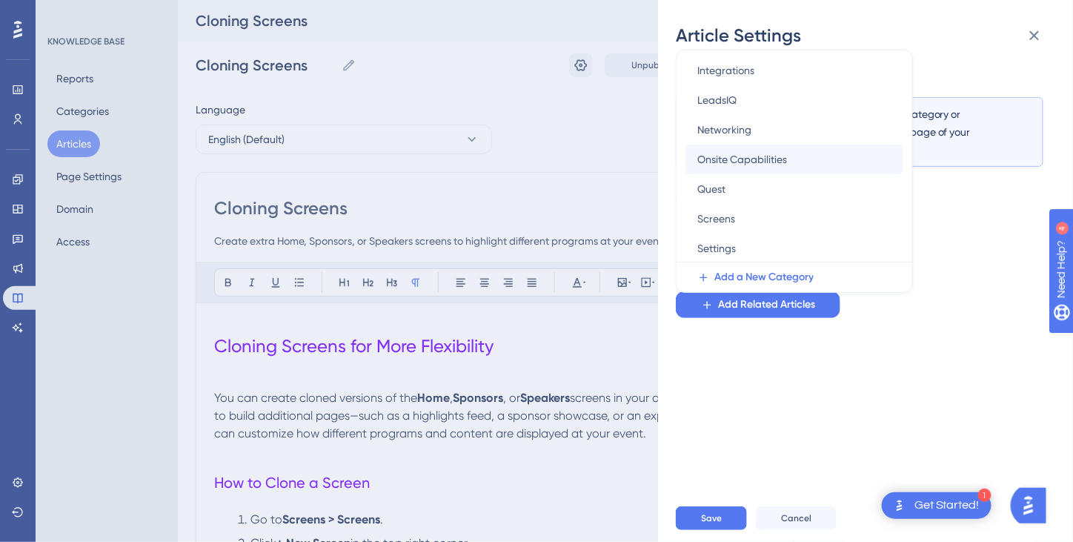
scroll to position [170, 0]
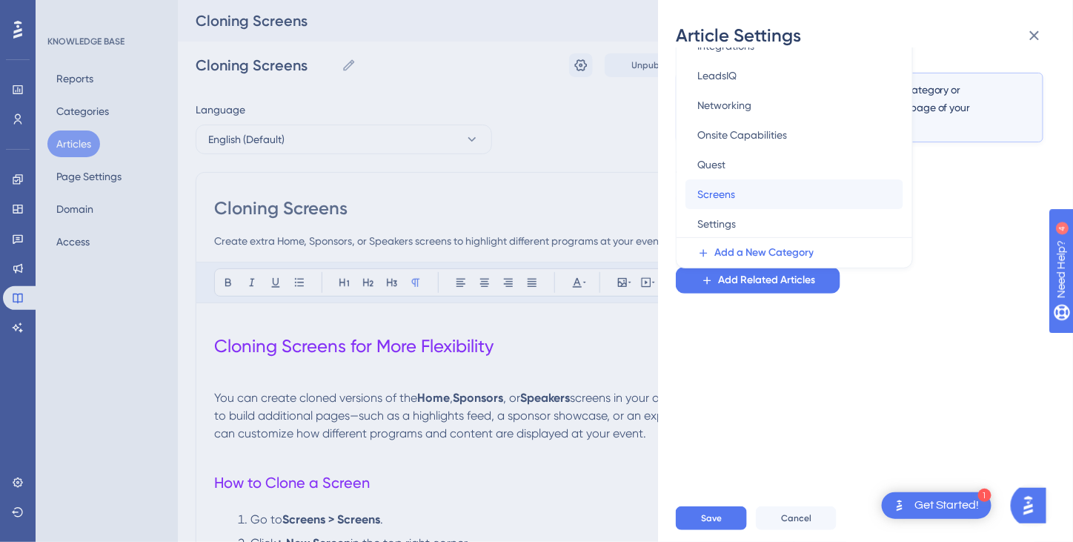
click at [739, 198] on div "Screens Screens" at bounding box center [794, 194] width 194 height 30
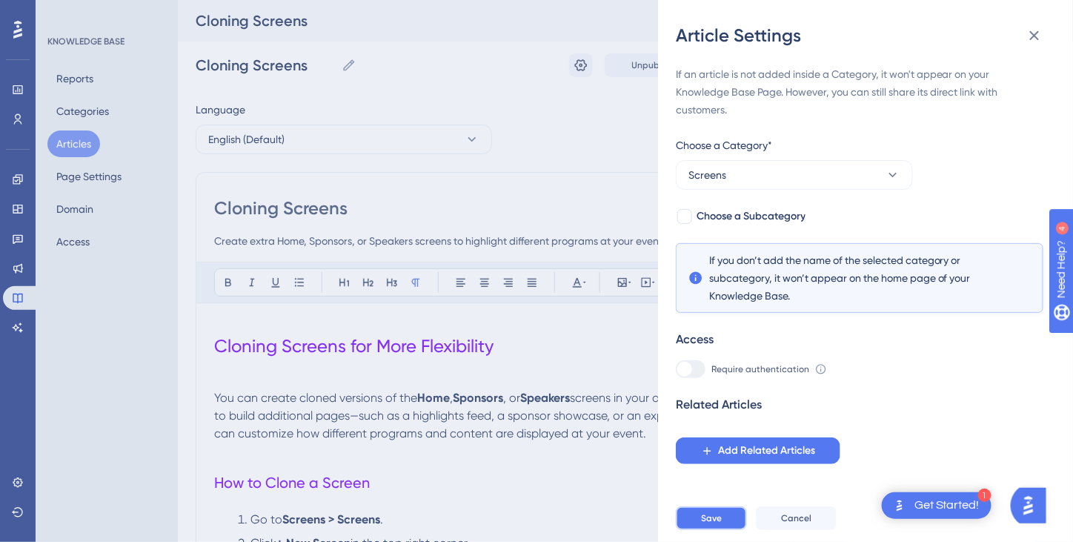
click at [717, 519] on button "Save" at bounding box center [711, 518] width 71 height 24
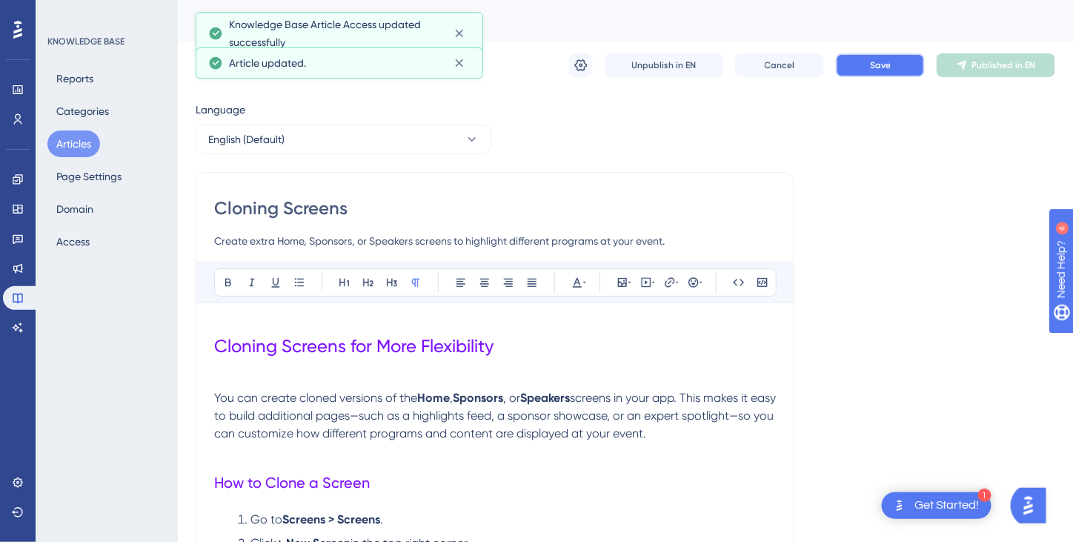
click at [881, 67] on span "Save" at bounding box center [880, 65] width 21 height 12
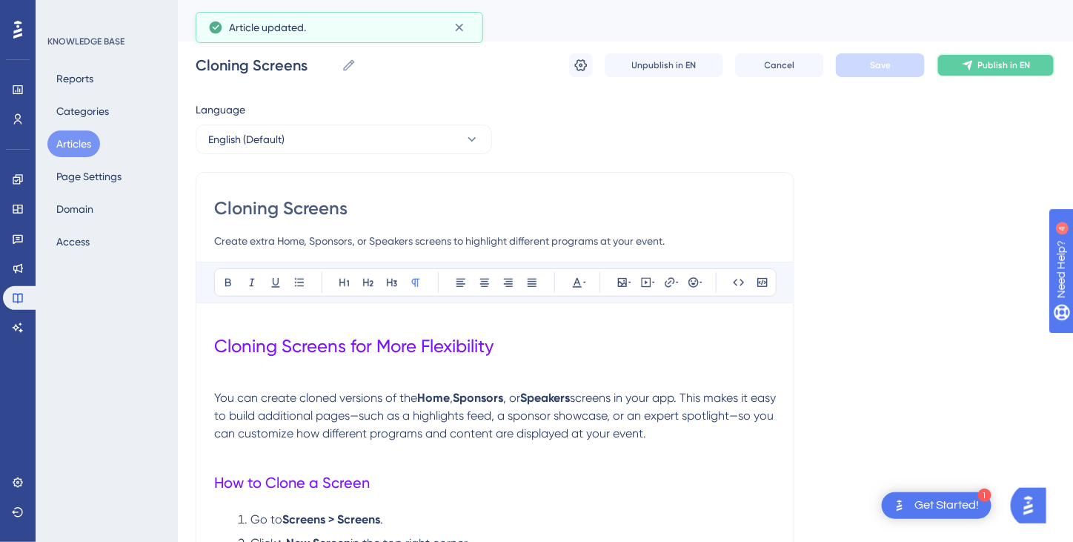
click at [981, 66] on span "Publish in EN" at bounding box center [1004, 65] width 53 height 12
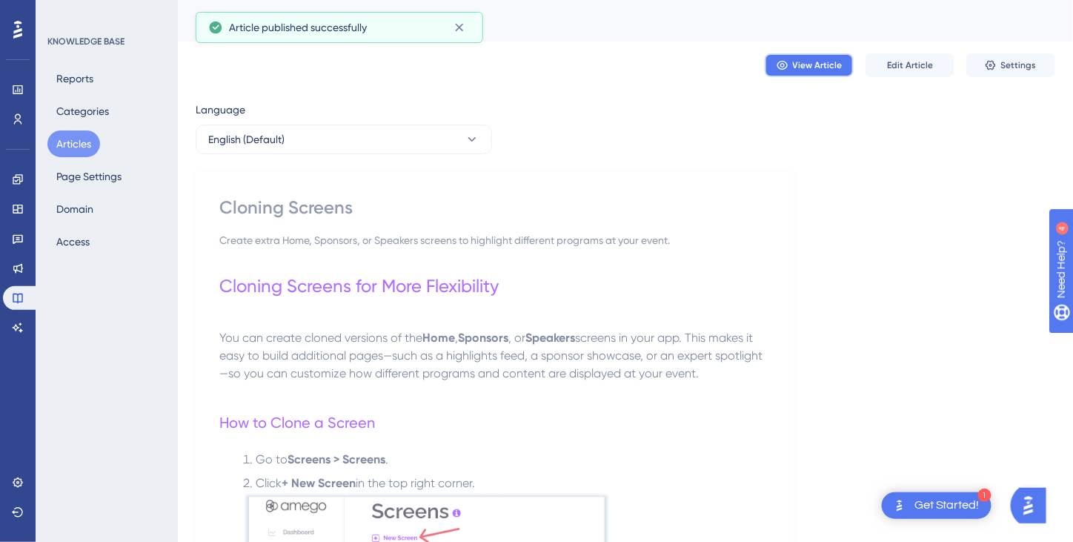
click at [816, 62] on span "View Article" at bounding box center [818, 65] width 50 height 12
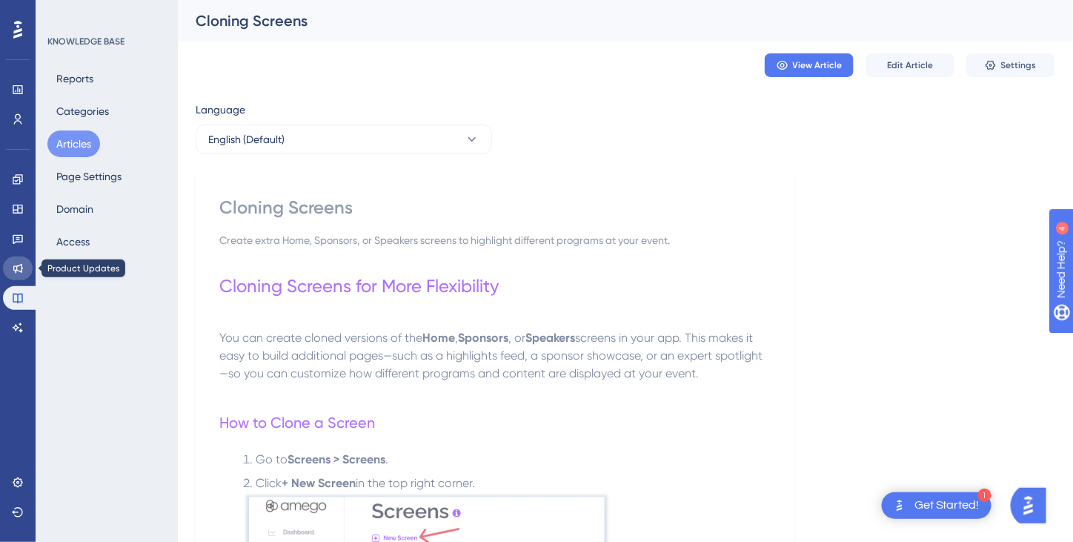
click at [18, 270] on icon at bounding box center [18, 269] width 10 height 10
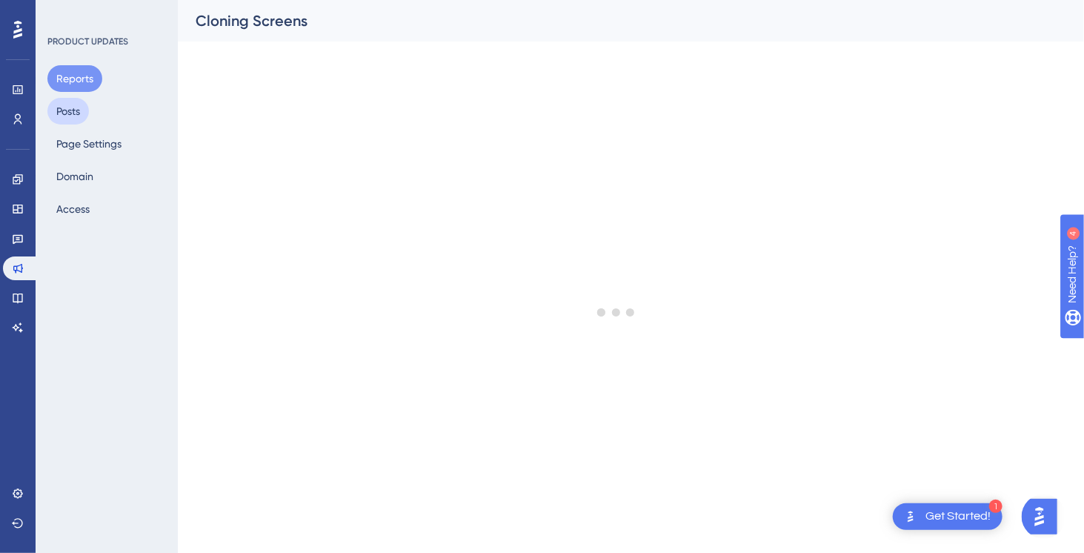
click at [70, 116] on button "Posts" at bounding box center [67, 111] width 41 height 27
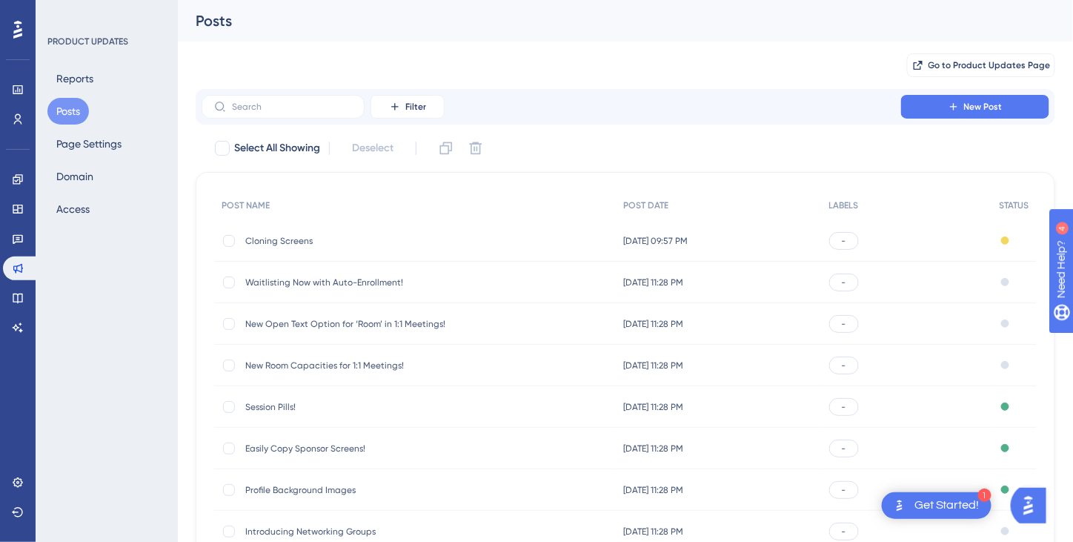
click at [272, 237] on span "Cloning Screens" at bounding box center [363, 241] width 237 height 12
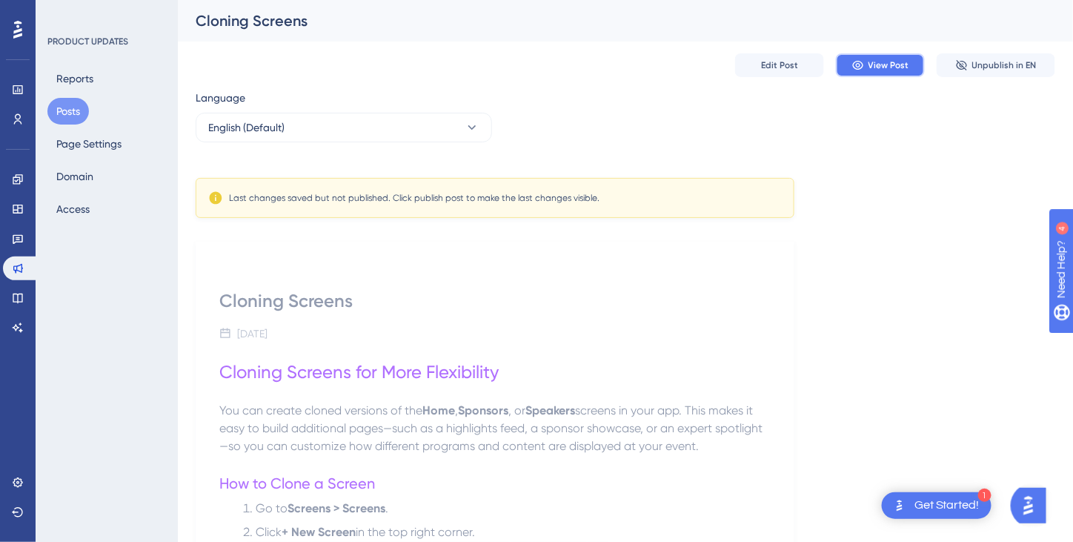
click at [897, 72] on button "View Post" at bounding box center [880, 65] width 89 height 24
